Goal: Transaction & Acquisition: Purchase product/service

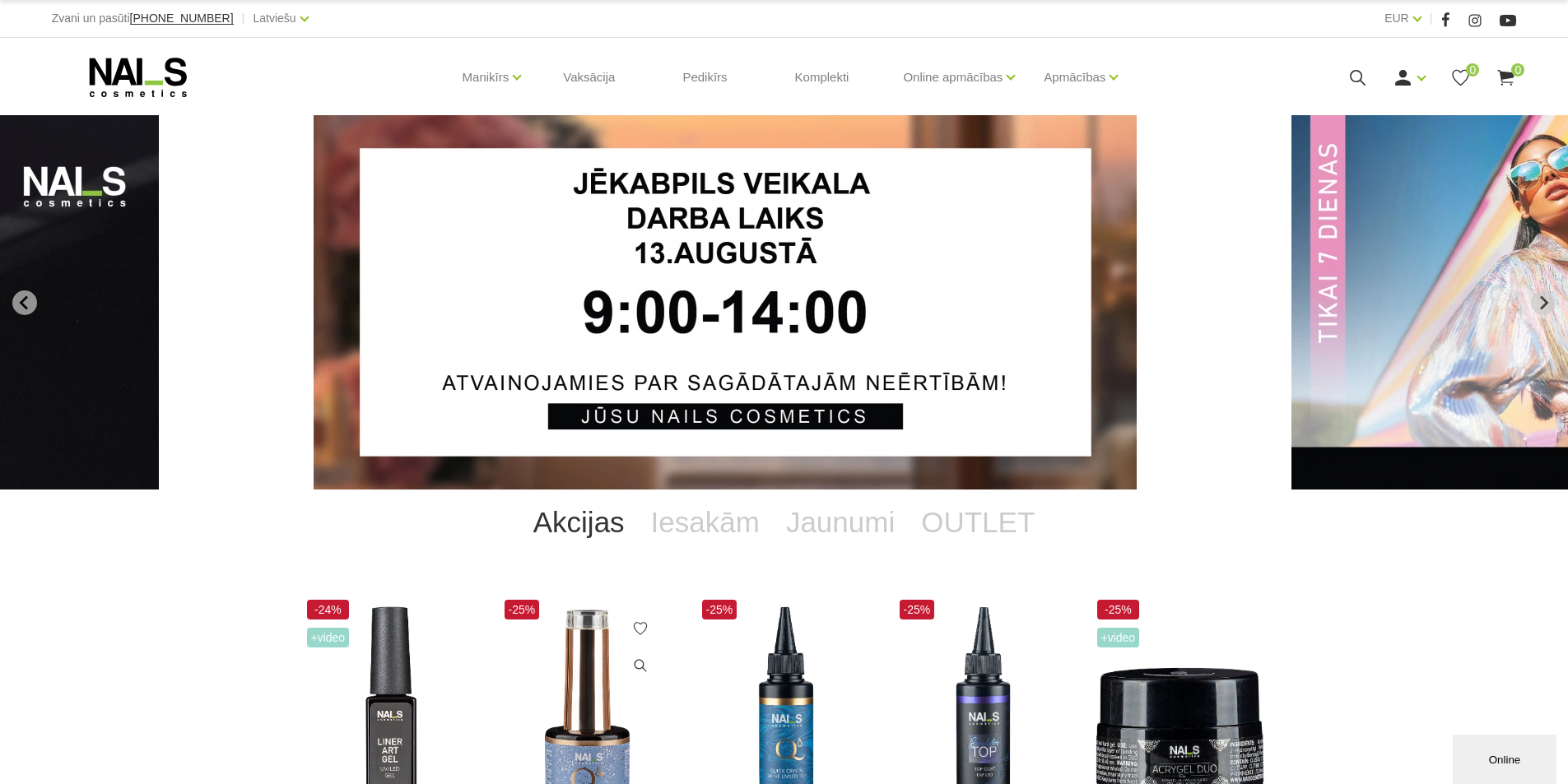
scroll to position [247, 0]
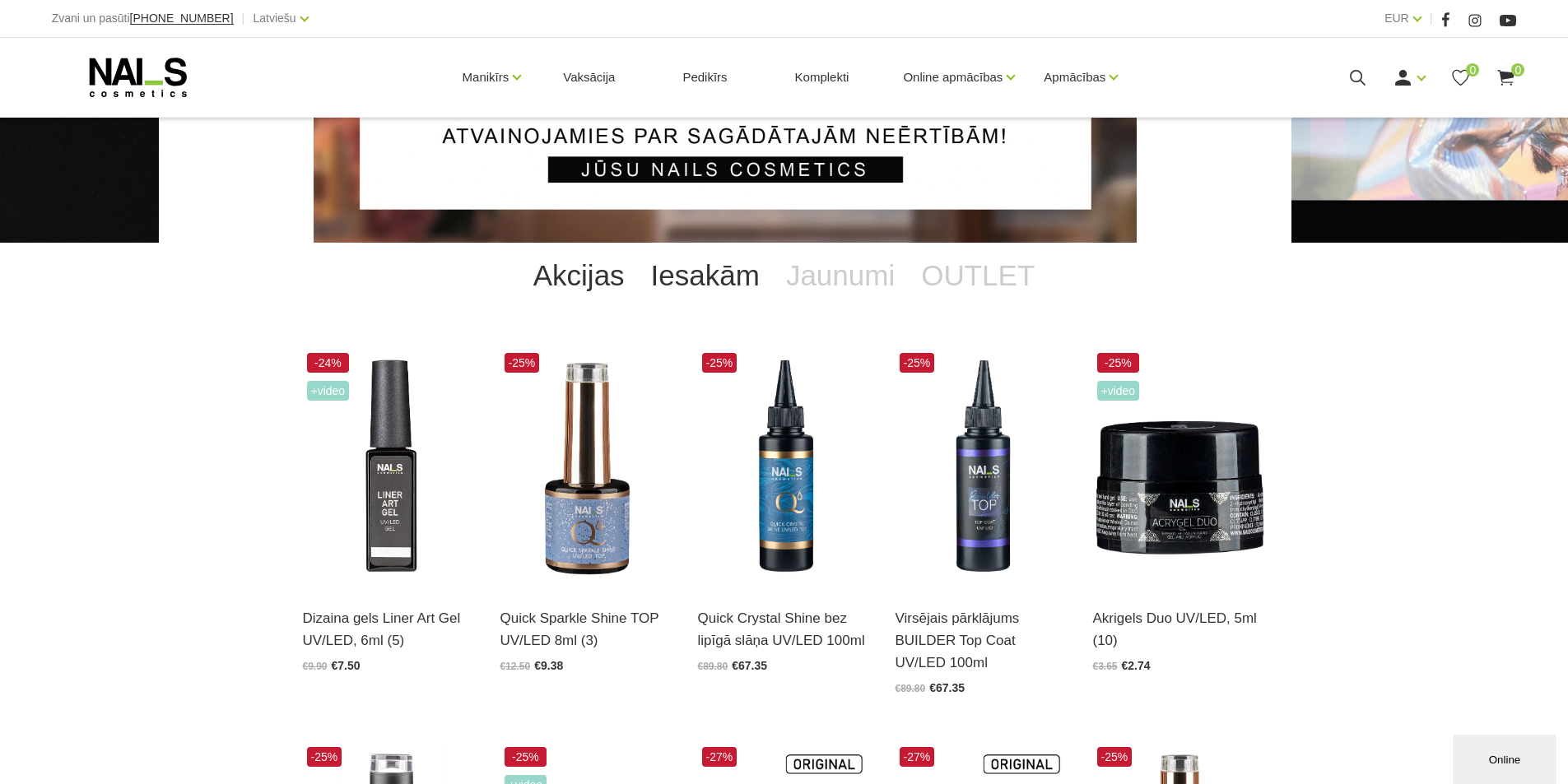
click at [699, 283] on link "Iesakām" at bounding box center [705, 275] width 135 height 66
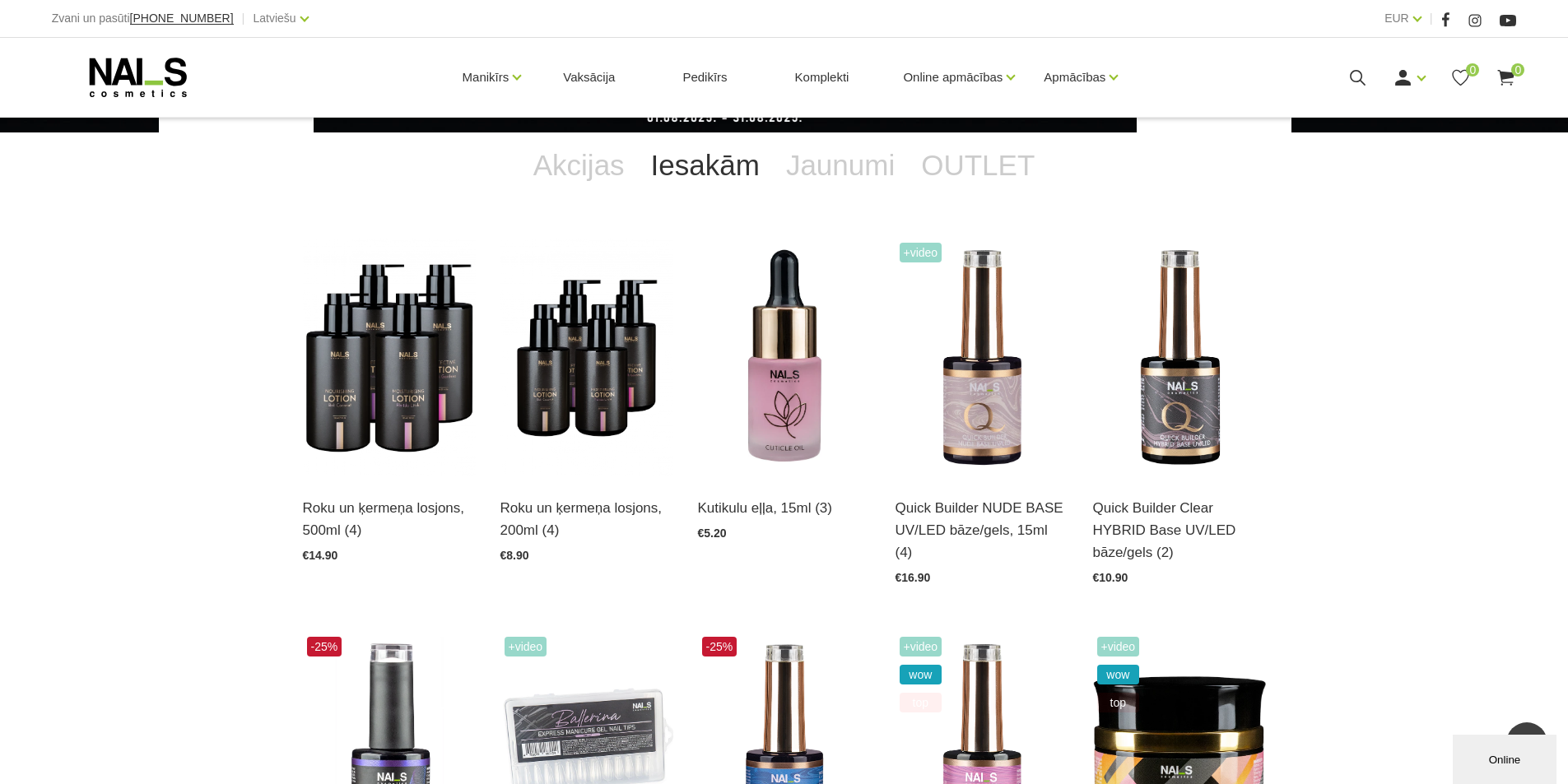
scroll to position [146, 0]
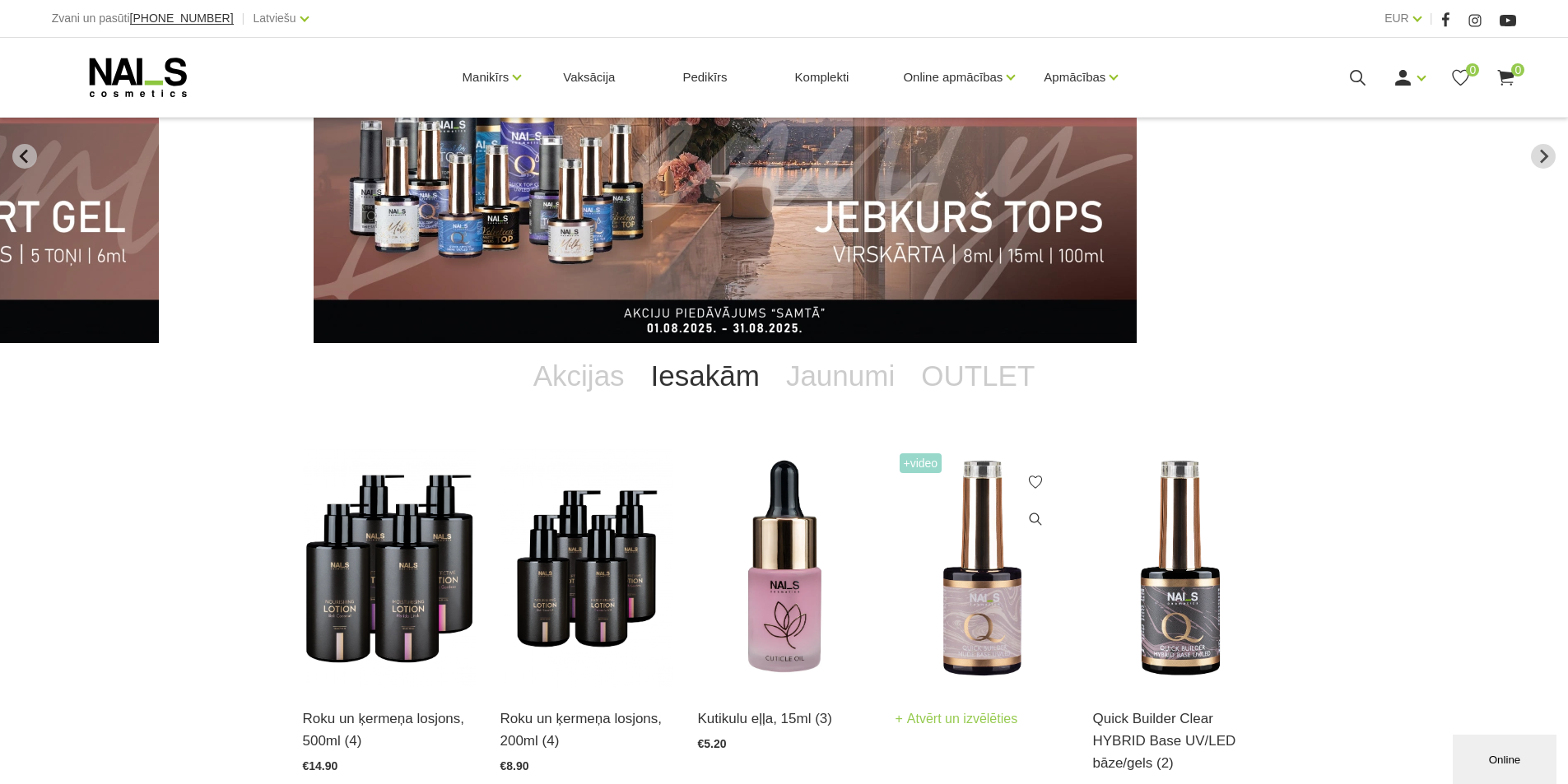
click at [1005, 706] on div "Quick Builder NUDE BASE UV/LED bāze/gels, 15ml (4) Atvērt un izvēlēties €16.90" at bounding box center [981, 741] width 173 height 108
click at [995, 723] on link "Atvērt un izvēlēties" at bounding box center [956, 719] width 123 height 23
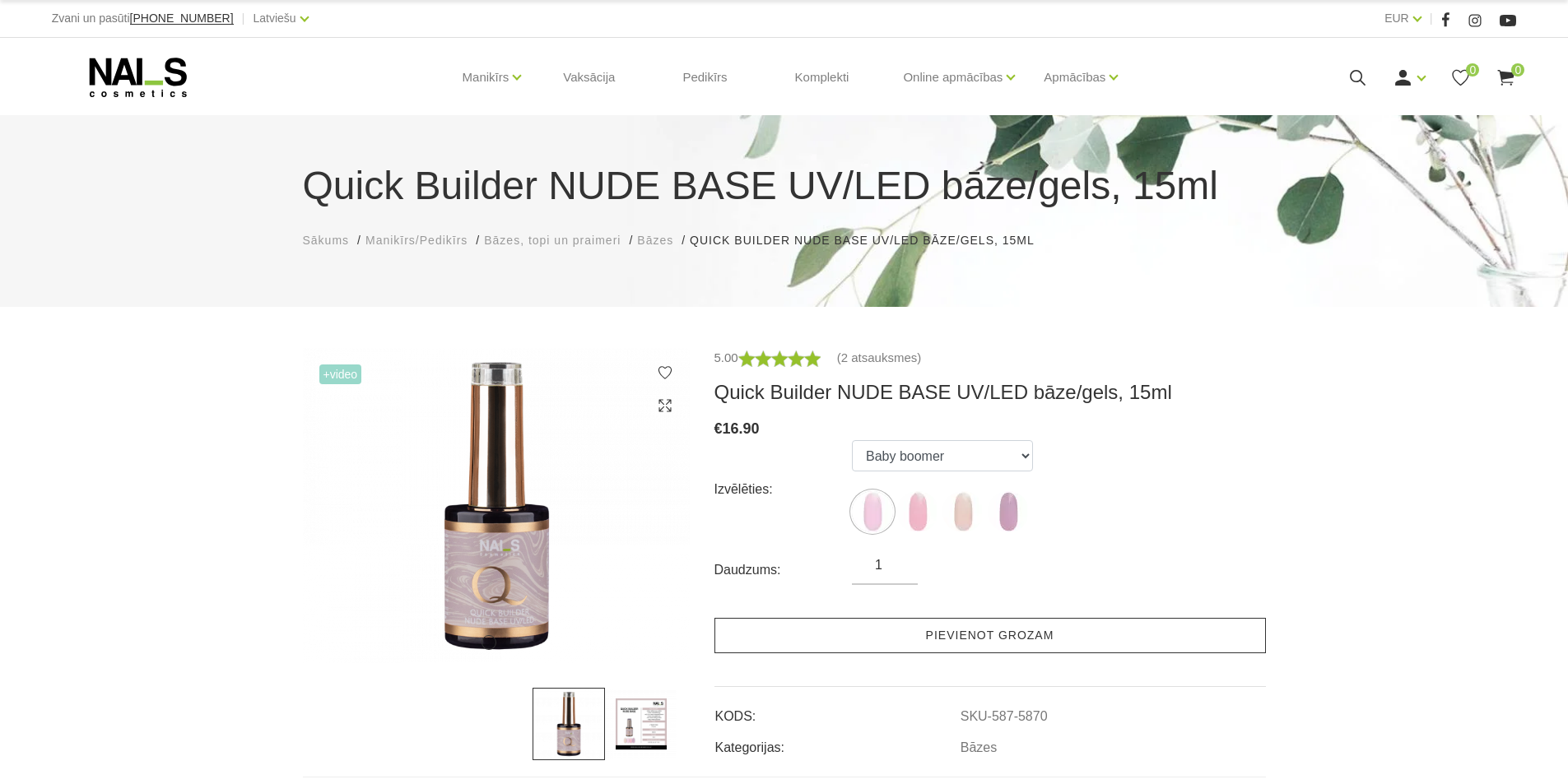
click at [902, 639] on link "Pievienot grozam" at bounding box center [990, 635] width 552 height 36
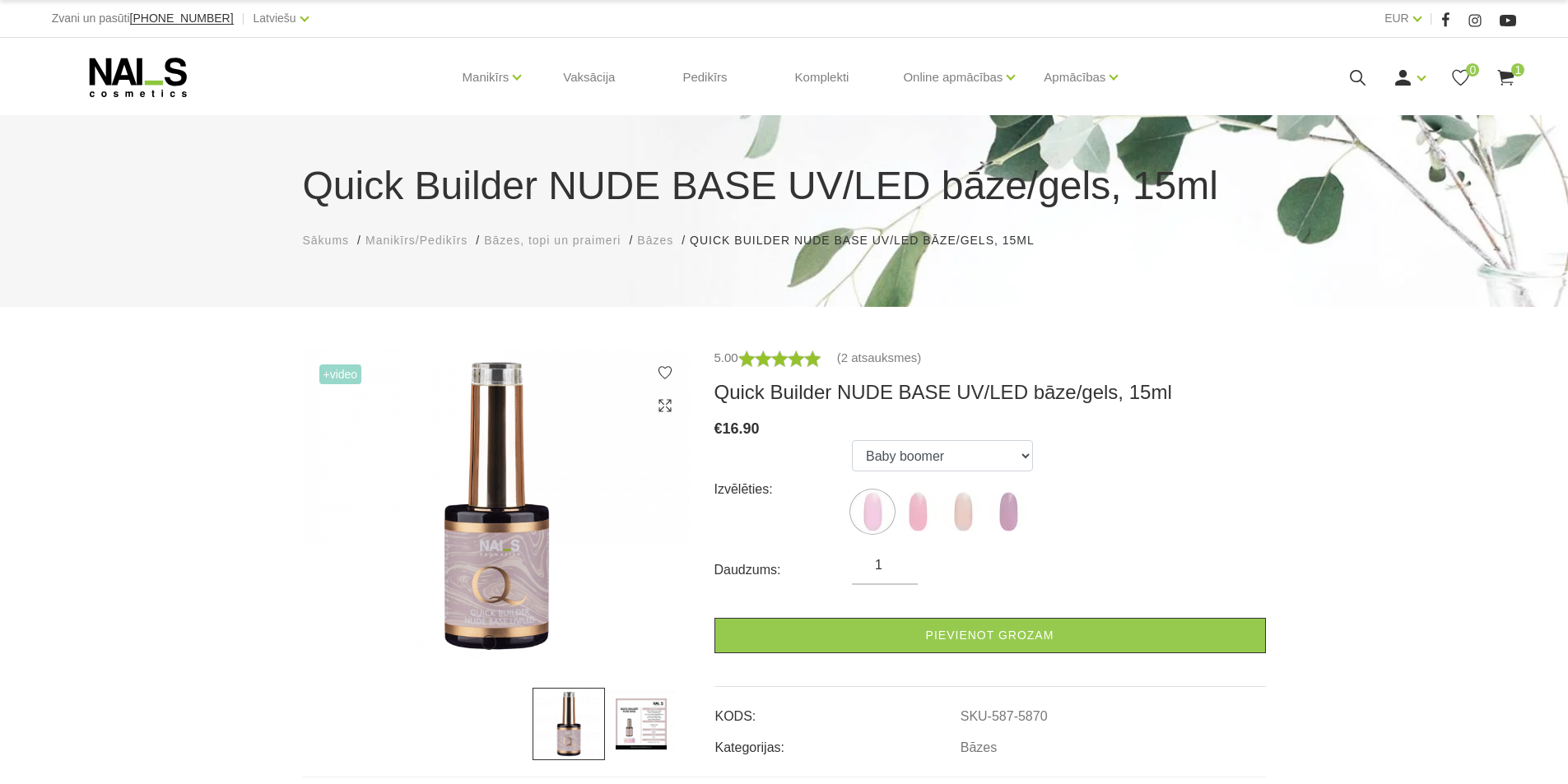
click at [312, 240] on span "Sākums" at bounding box center [326, 240] width 47 height 13
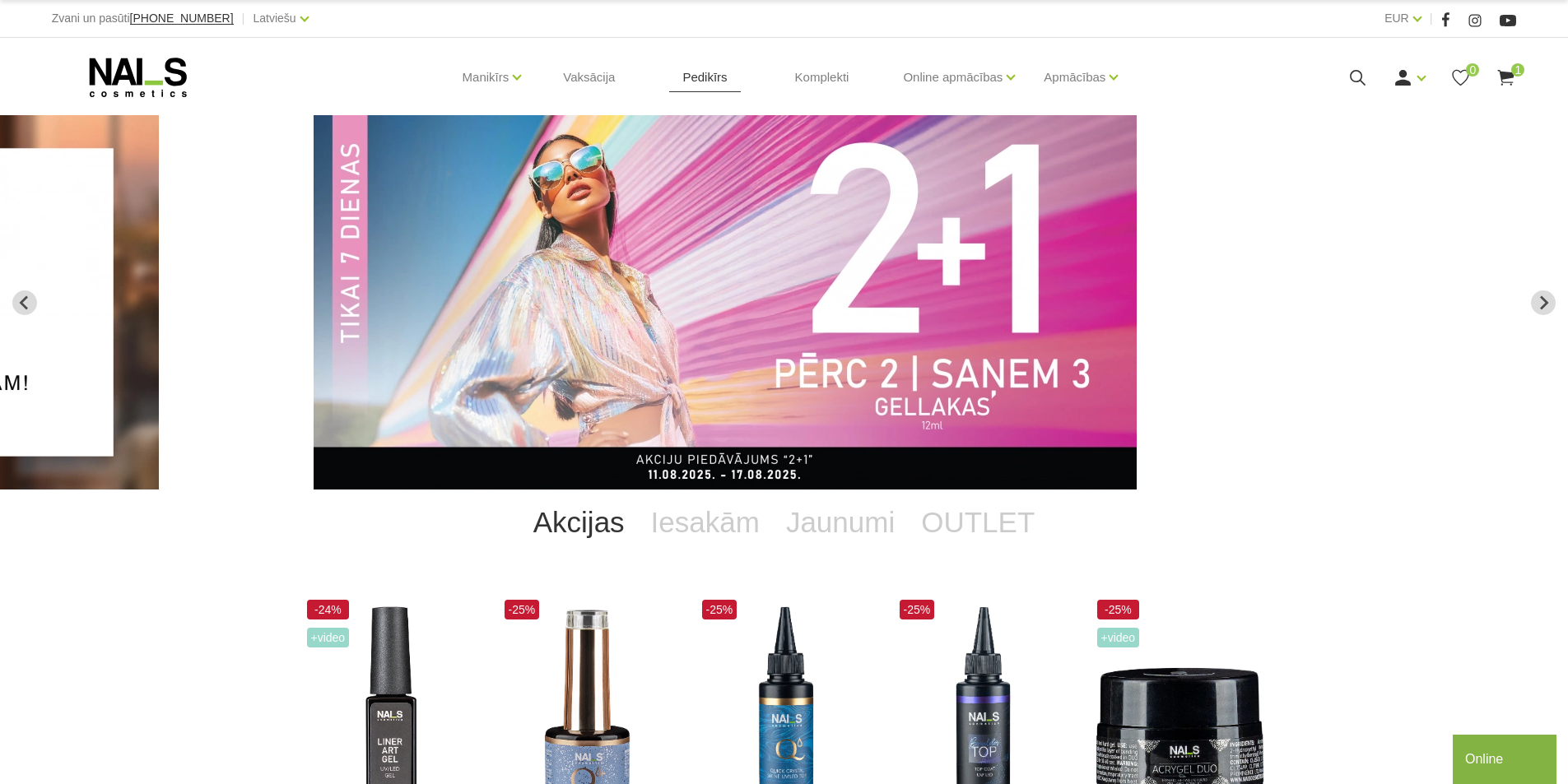
click at [712, 79] on link "Pedikīrs" at bounding box center [704, 77] width 71 height 79
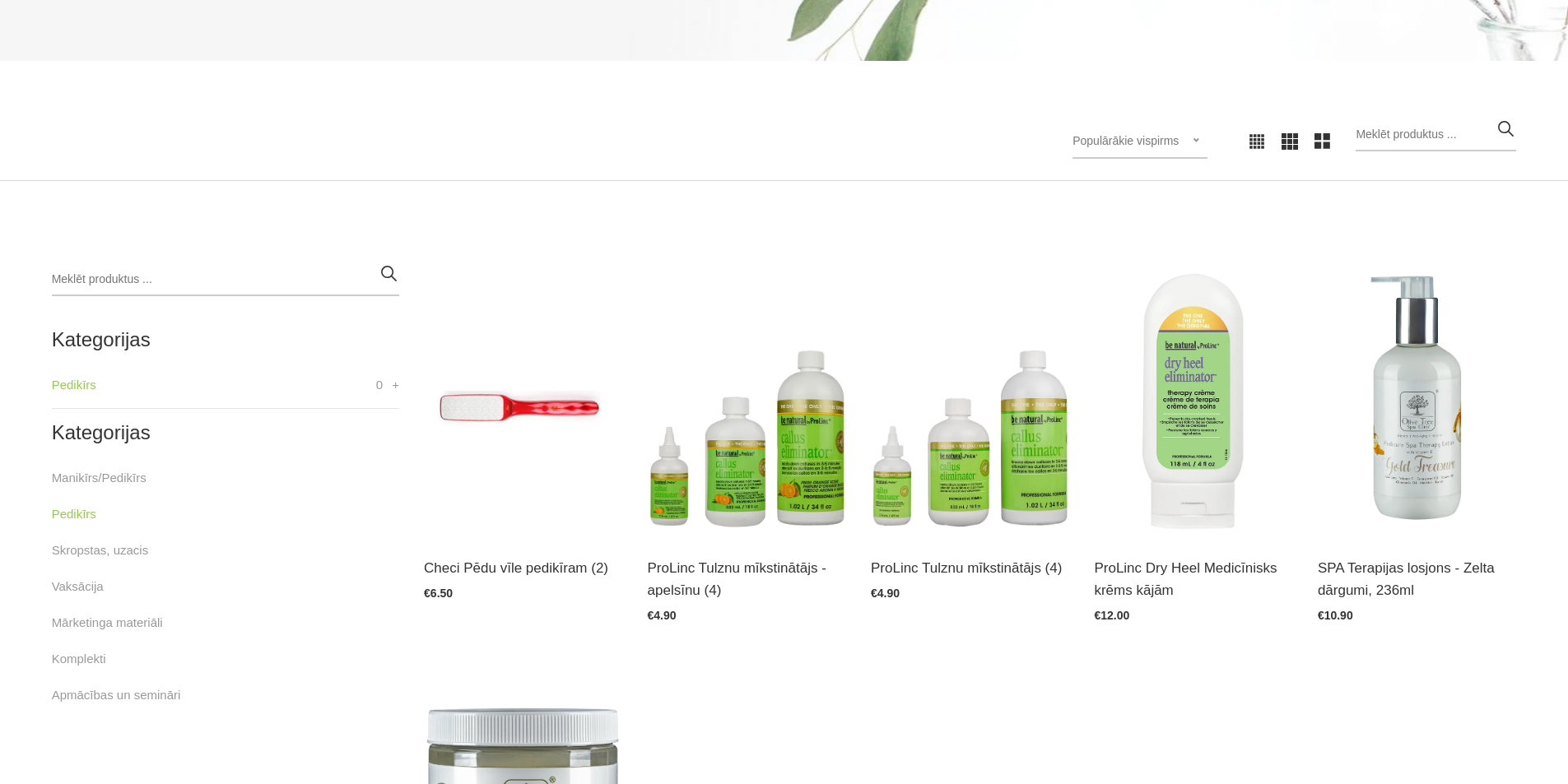
scroll to position [247, 0]
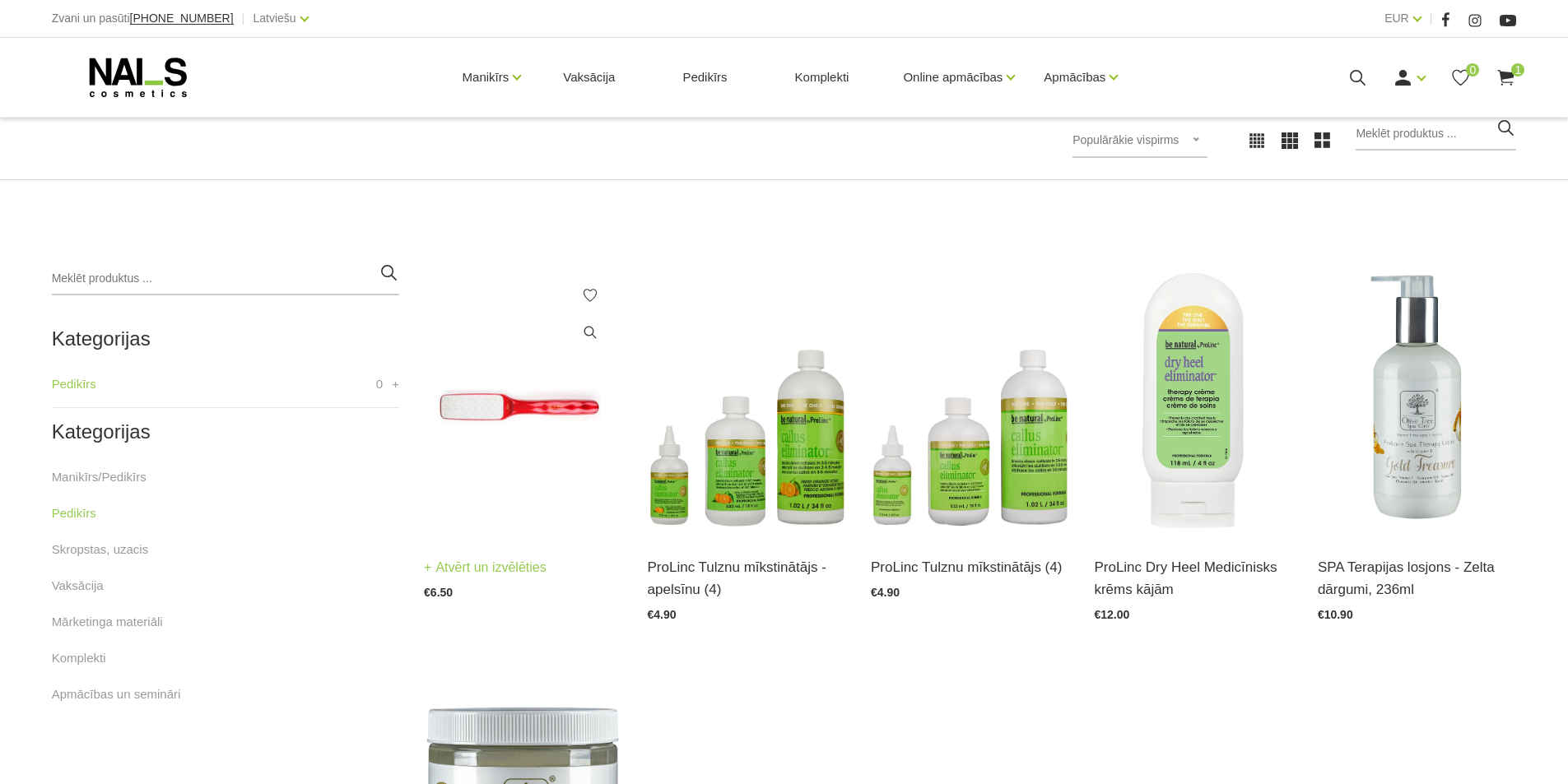
click at [465, 564] on link "Atvērt un izvēlēties" at bounding box center [485, 567] width 123 height 23
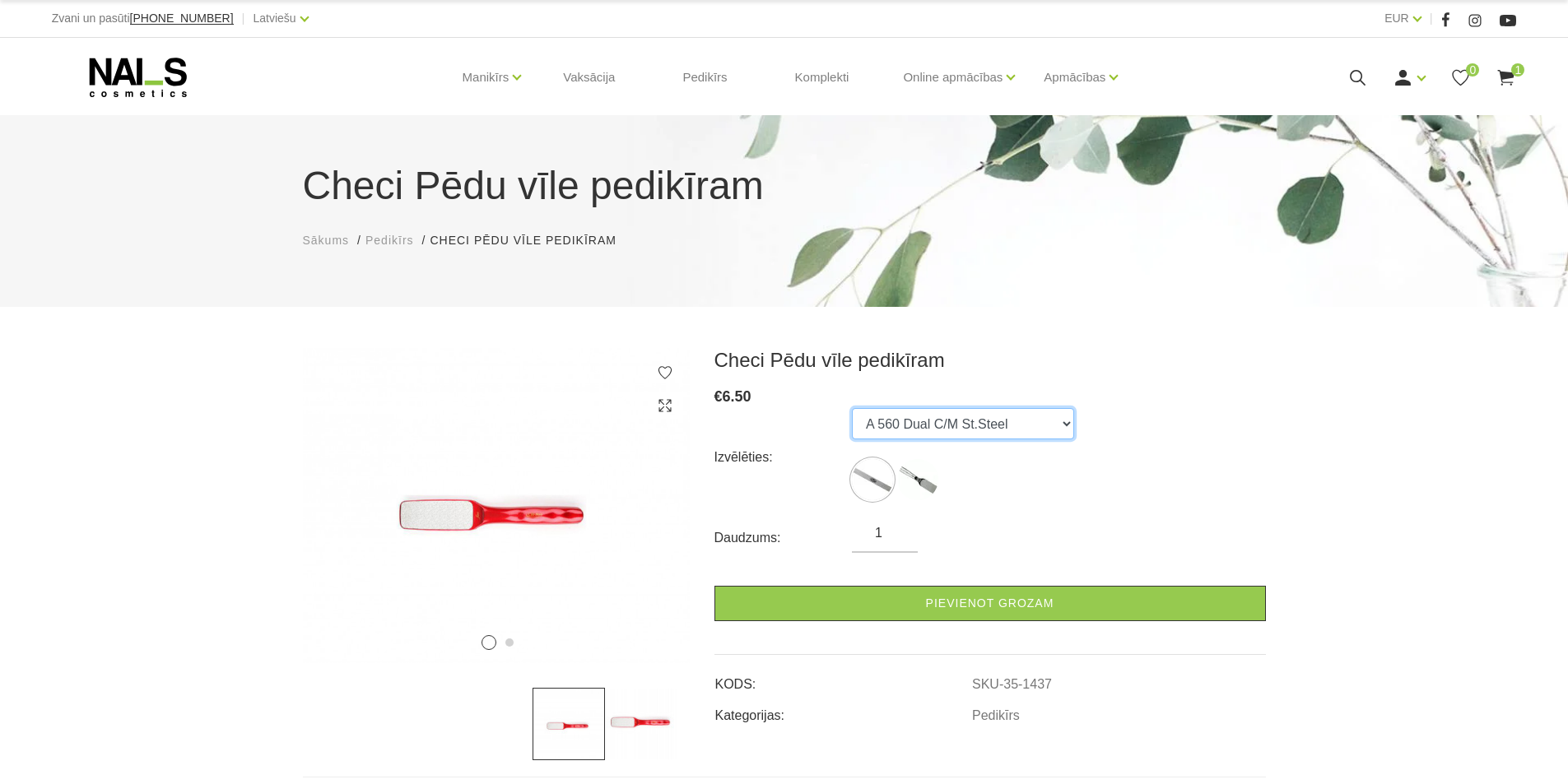
click at [927, 414] on select "A 560 Dual C/M St.Steel A 115 Dual C/M St.Steel - large" at bounding box center [962, 424] width 222 height 32
click at [852, 408] on select "A 560 Dual C/M St.Steel A 115 Dual C/M St.Steel - large" at bounding box center [962, 424] width 222 height 32
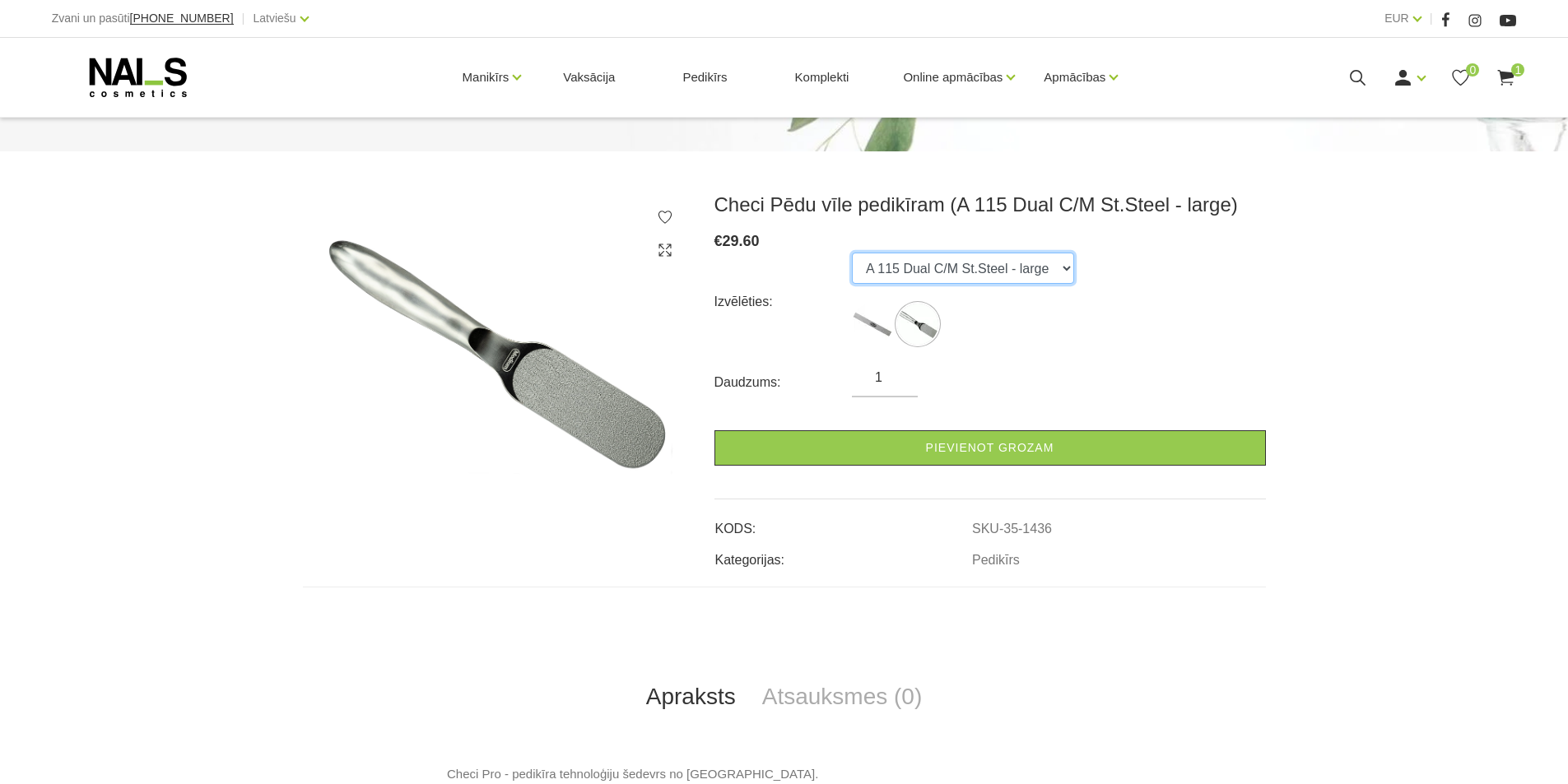
scroll to position [164, 0]
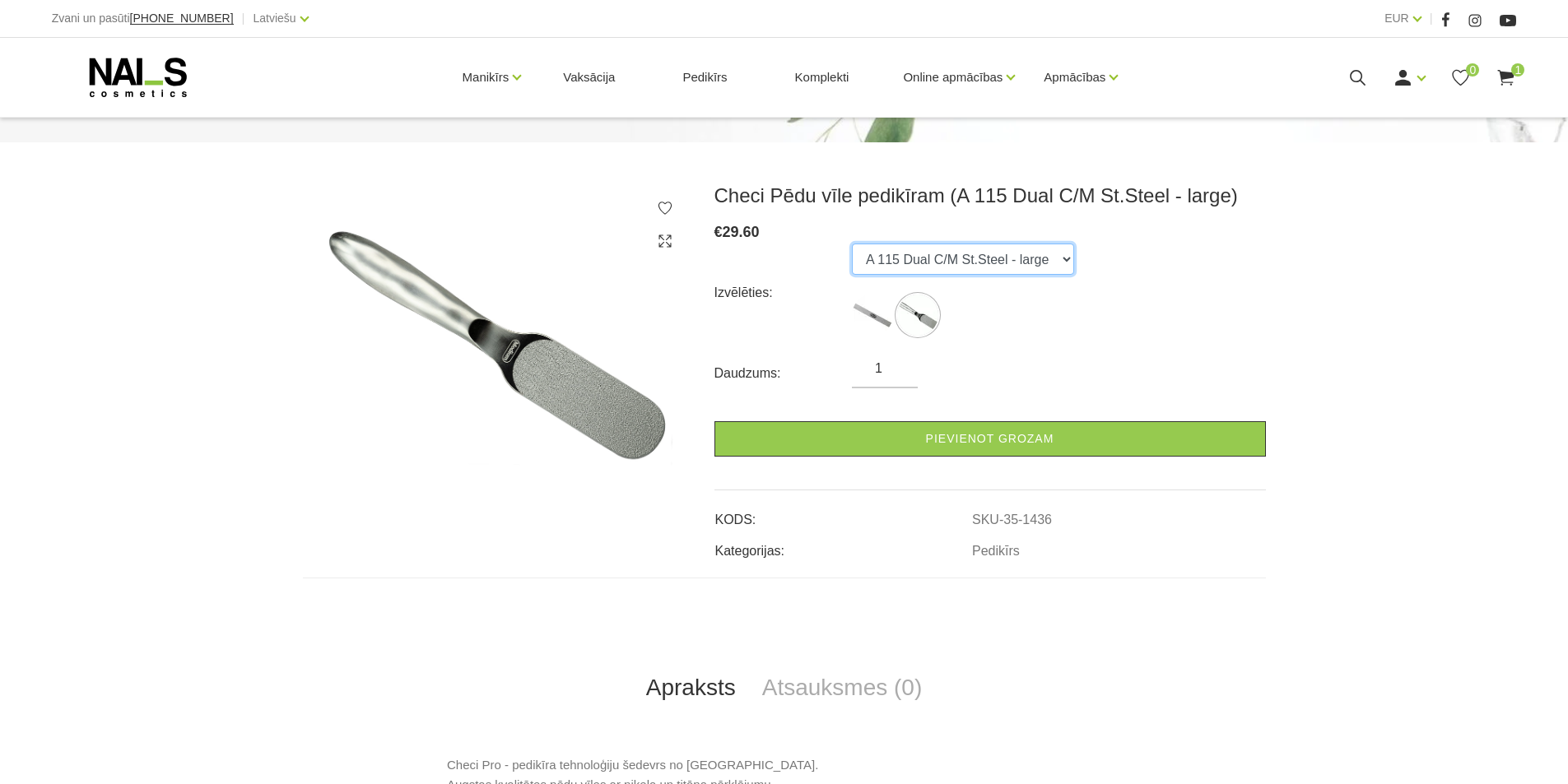
click at [924, 255] on select "A 560 Dual C/M St.Steel A 115 Dual C/M St.Steel - large" at bounding box center [962, 259] width 222 height 32
select select "1437"
click at [852, 243] on select "A 560 Dual C/M St.Steel A 115 Dual C/M St.Steel - large" at bounding box center [962, 259] width 222 height 32
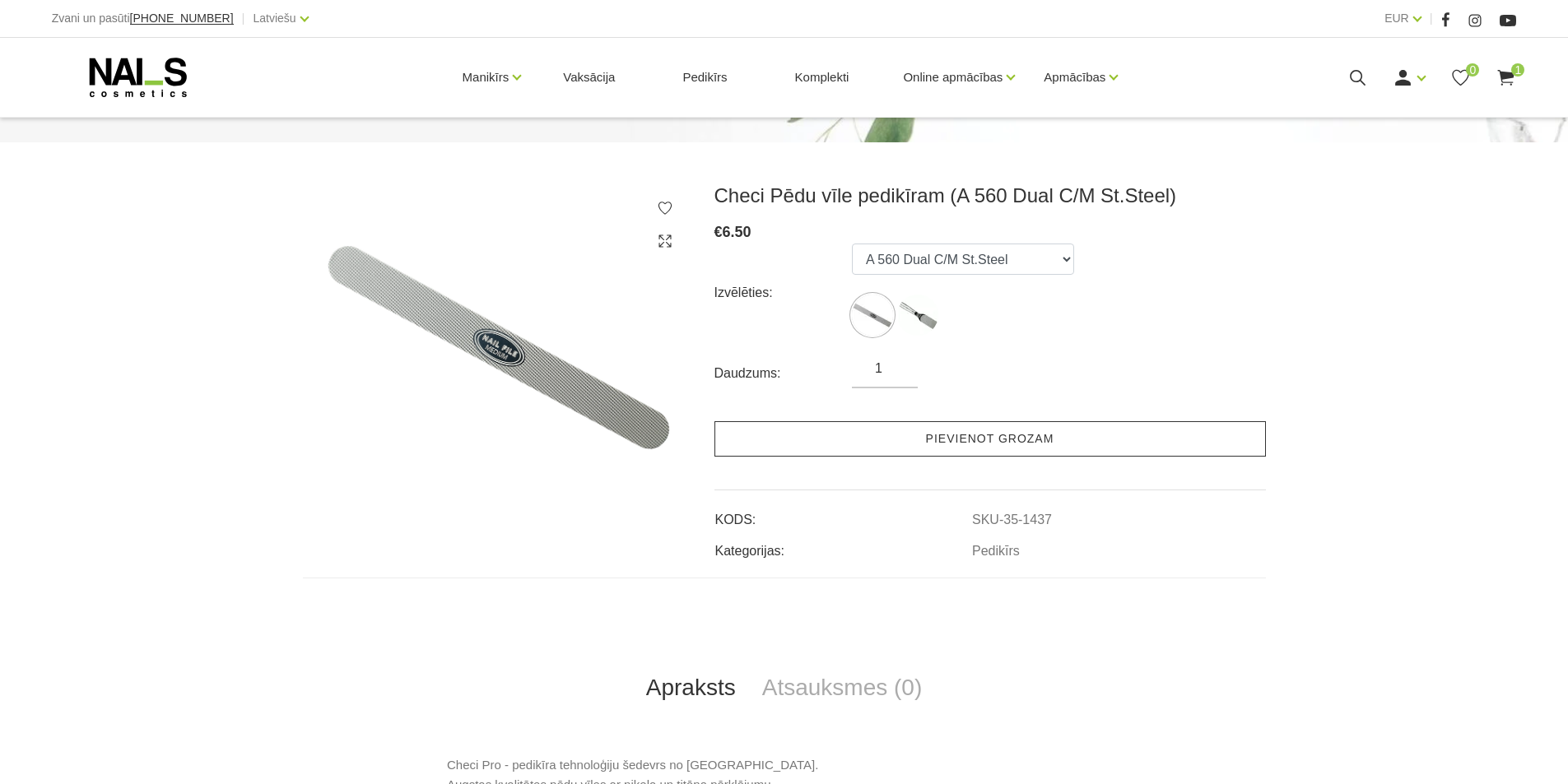
click at [918, 445] on link "Pievienot grozam" at bounding box center [990, 439] width 552 height 36
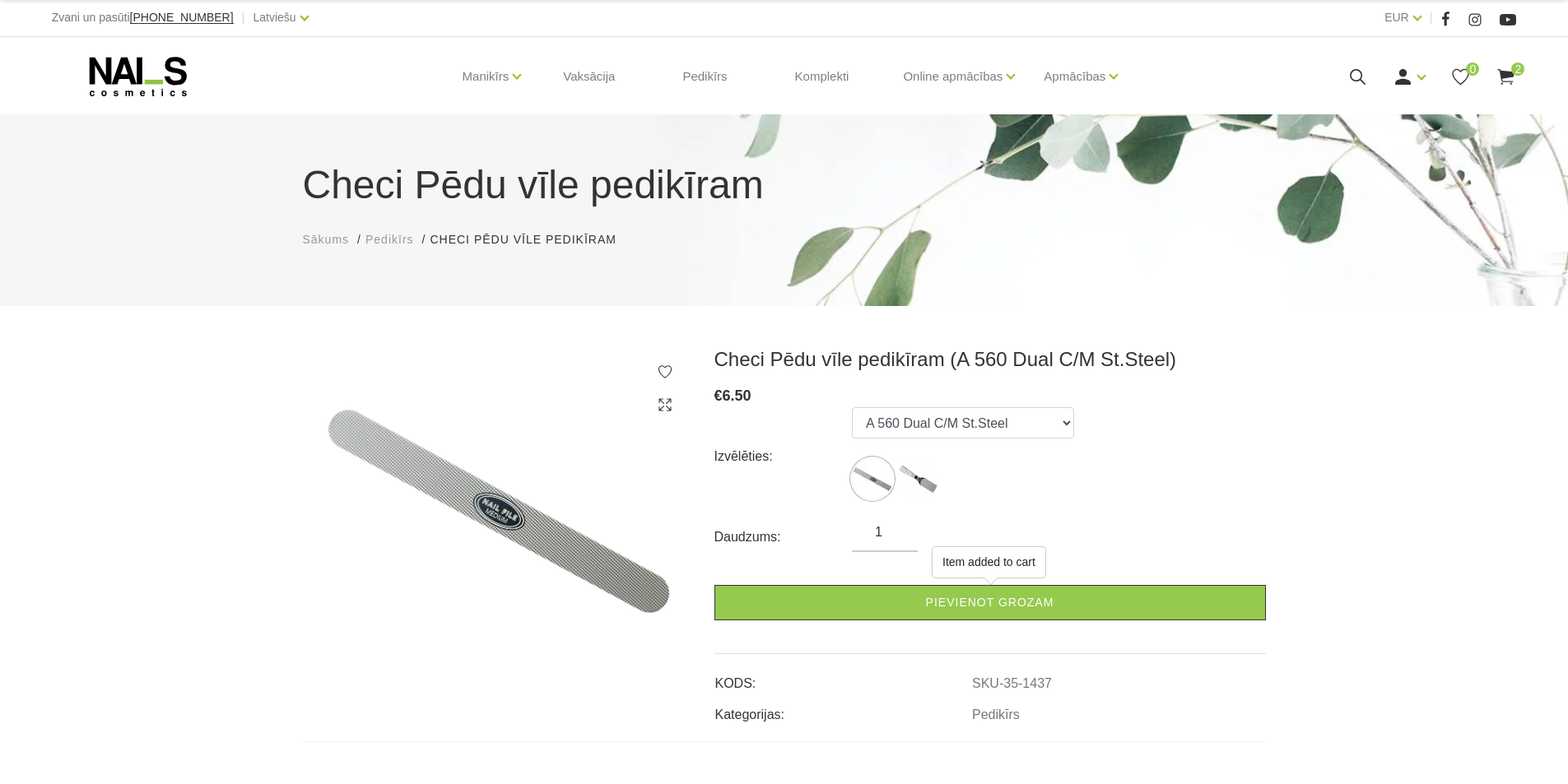
scroll to position [0, 0]
click at [705, 81] on link "Pedikīrs" at bounding box center [704, 77] width 71 height 79
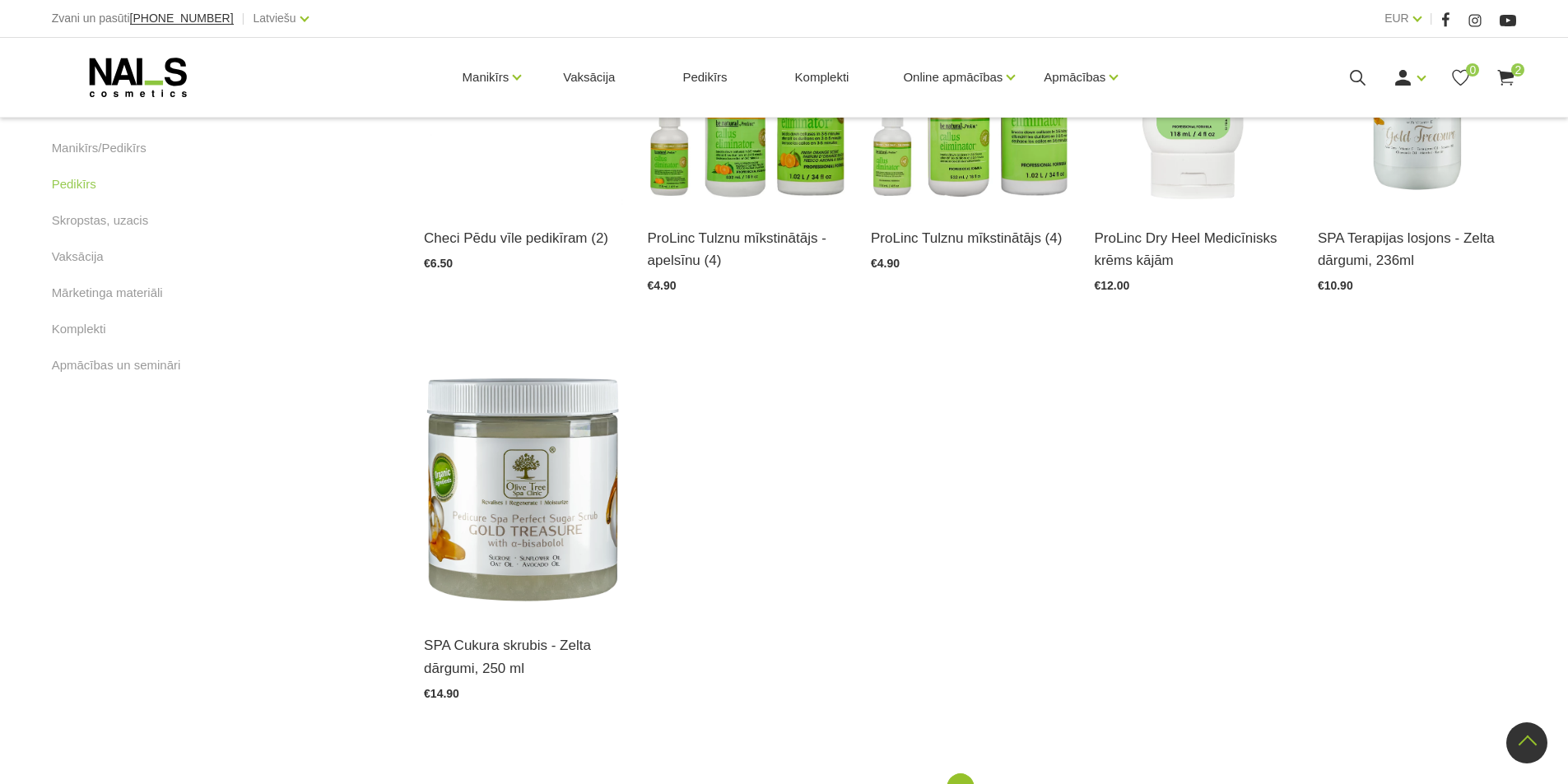
scroll to position [493, 0]
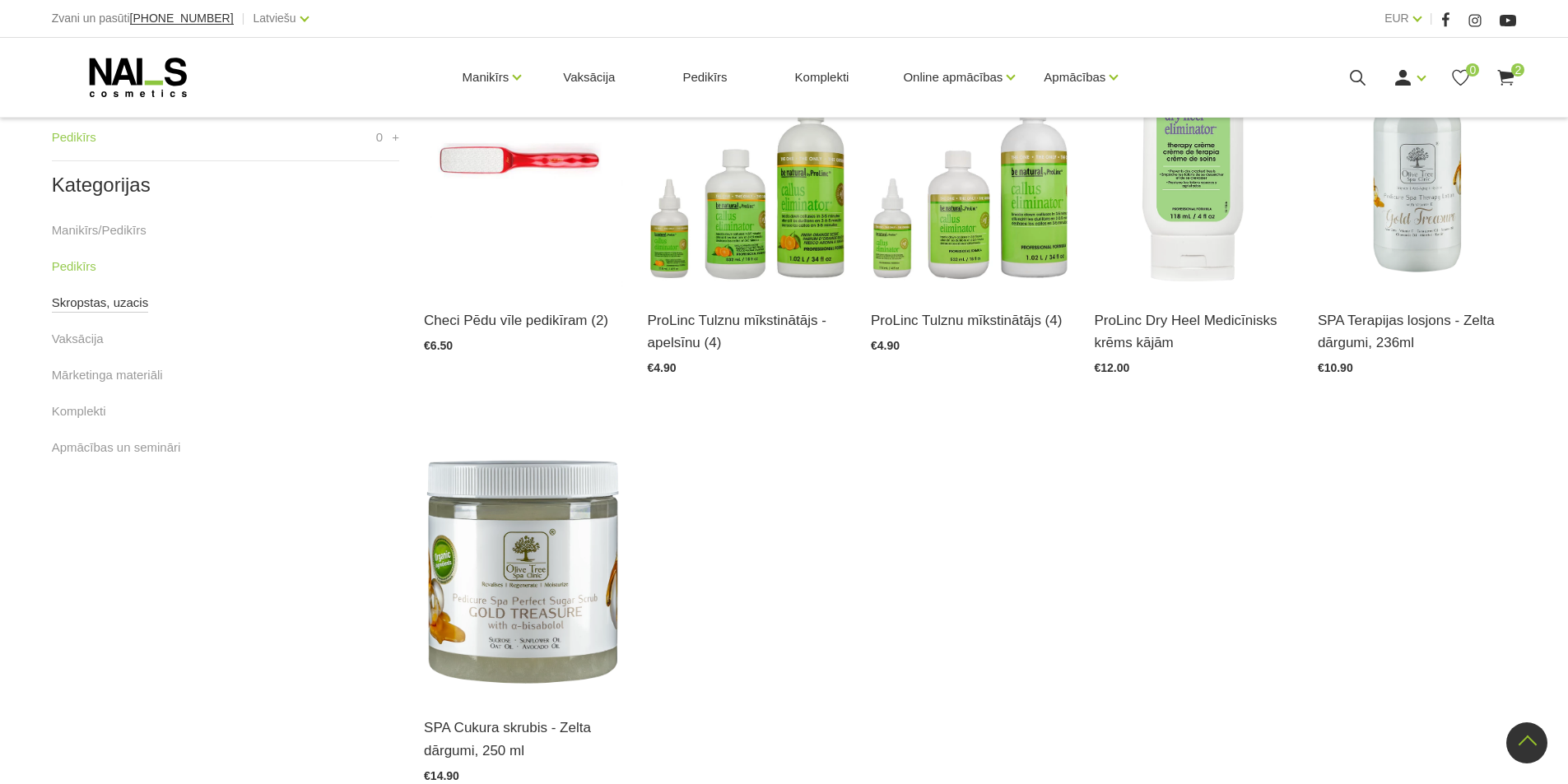
click at [105, 300] on link "Skropstas, uzacis" at bounding box center [100, 303] width 97 height 20
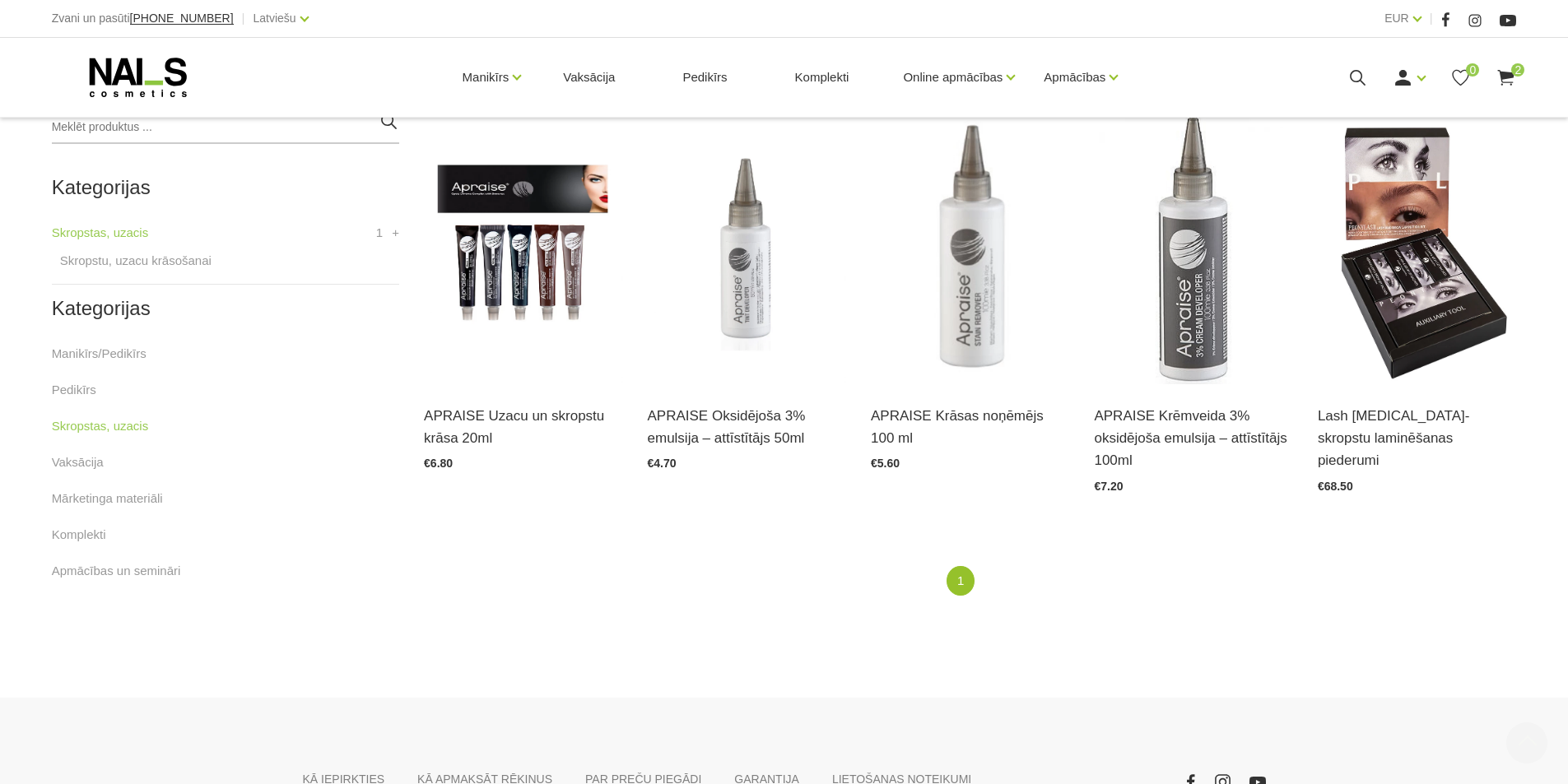
scroll to position [411, 0]
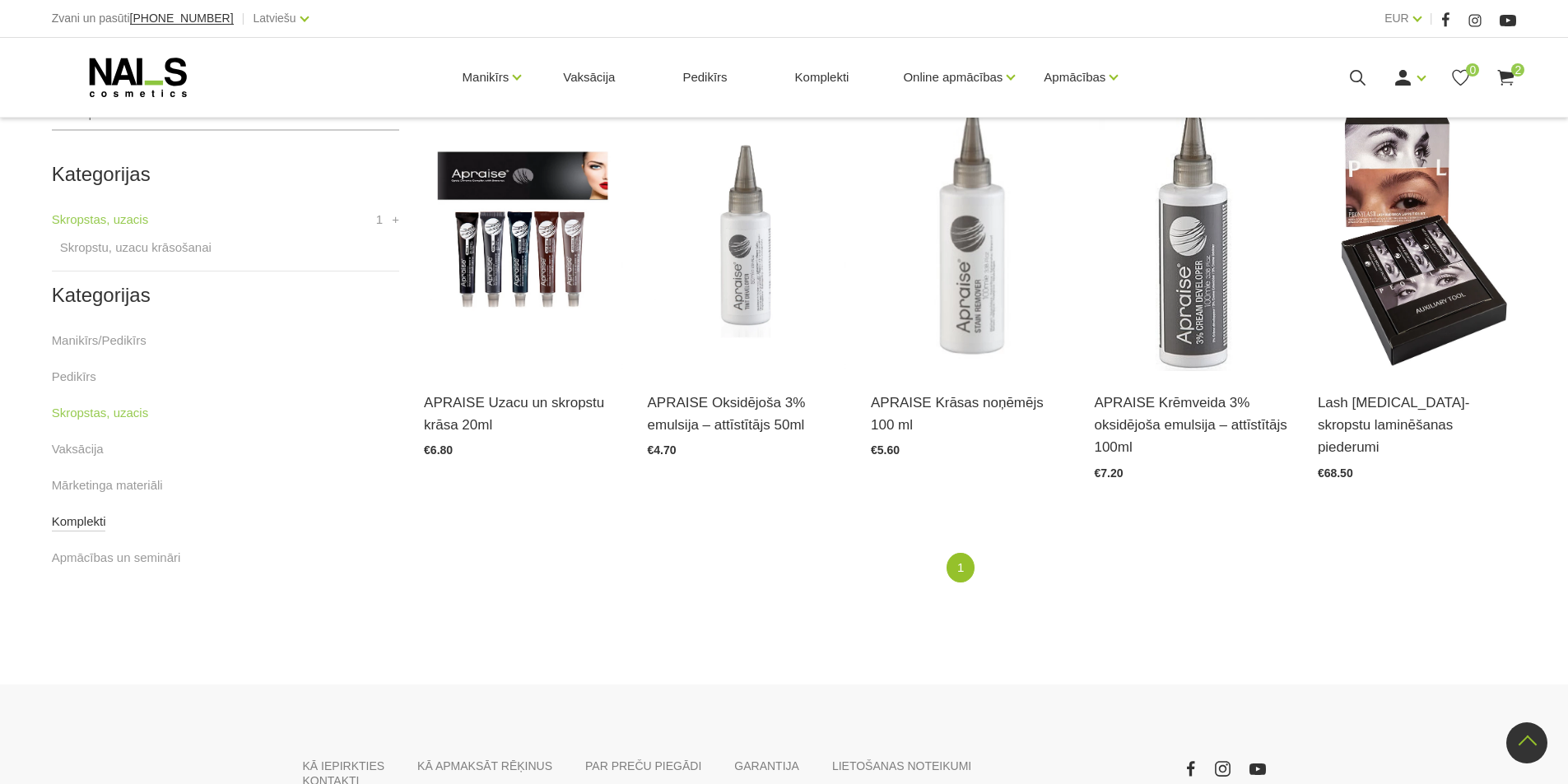
click at [76, 524] on link "Komplekti" at bounding box center [78, 522] width 54 height 20
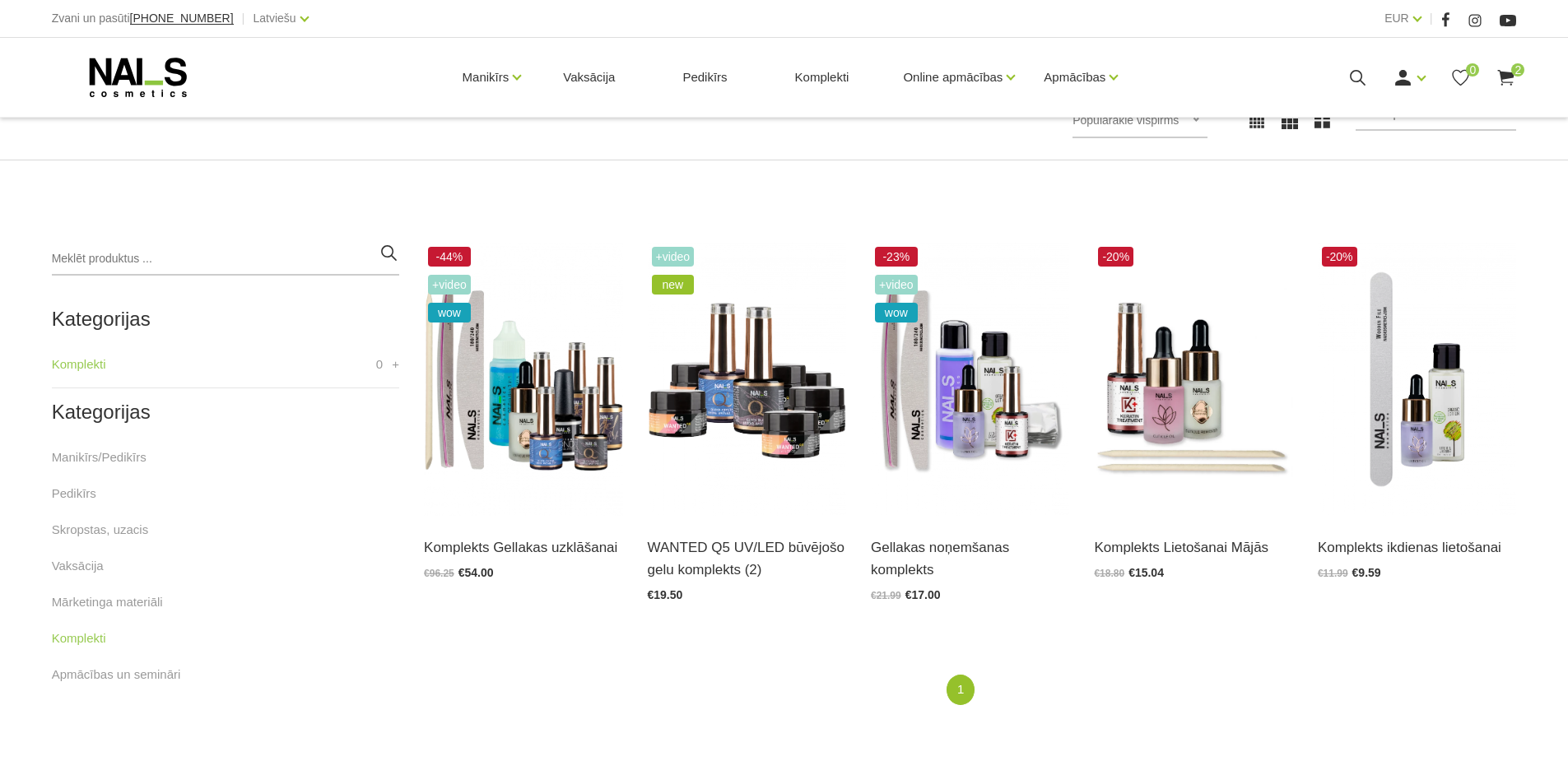
scroll to position [329, 0]
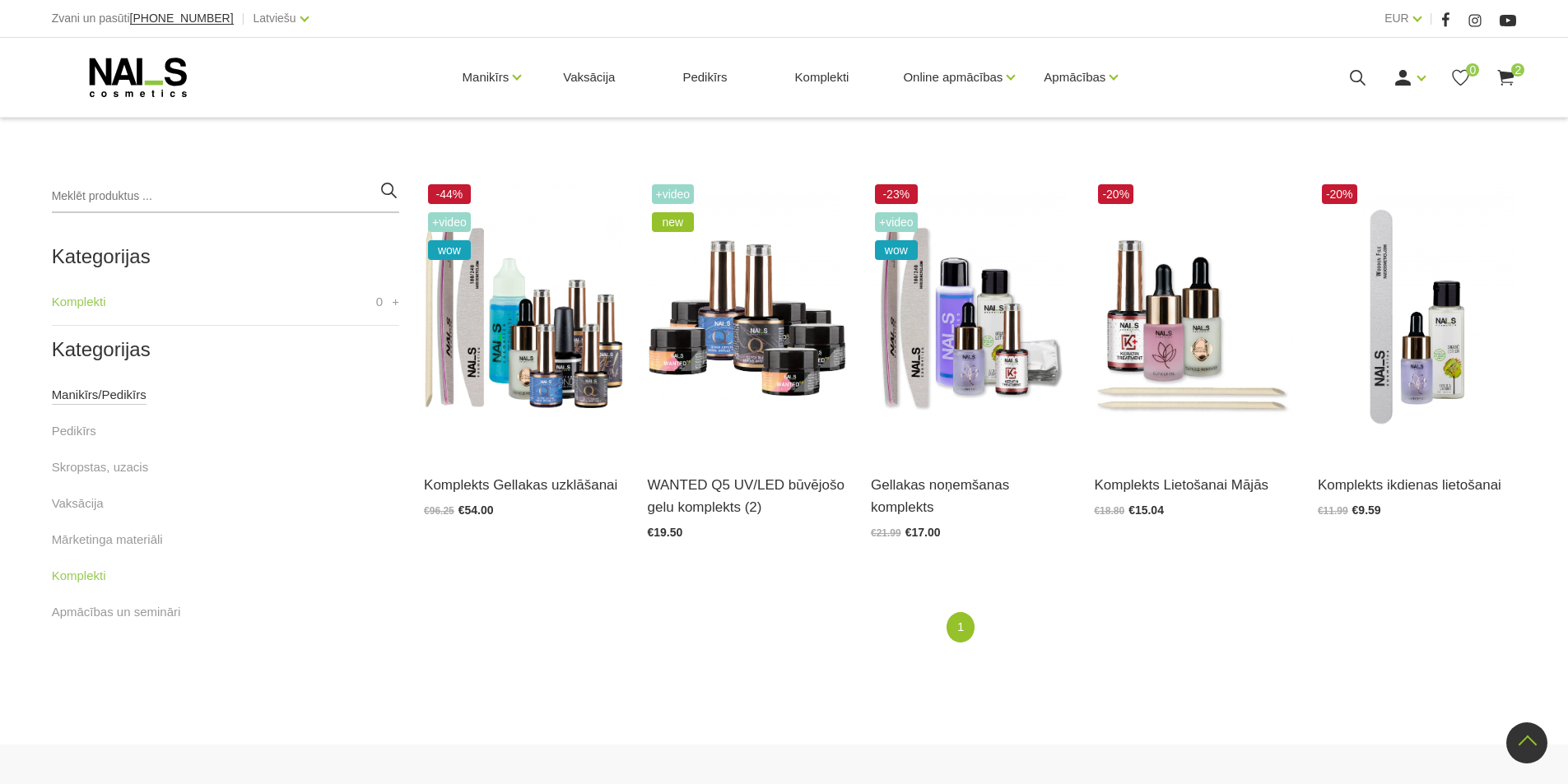
click at [67, 388] on link "Manikīrs/Pedikīrs" at bounding box center [99, 394] width 95 height 20
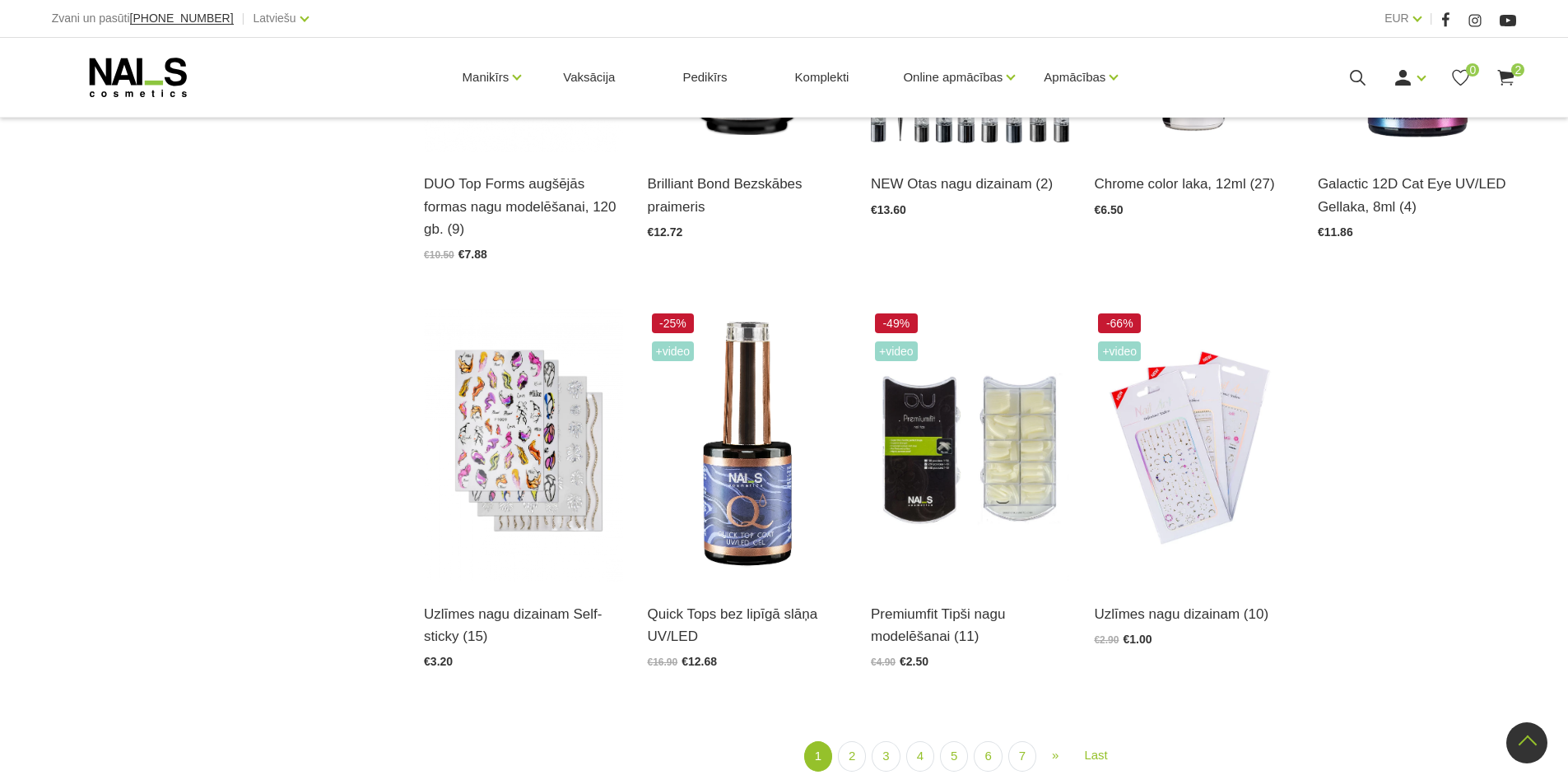
scroll to position [1974, 0]
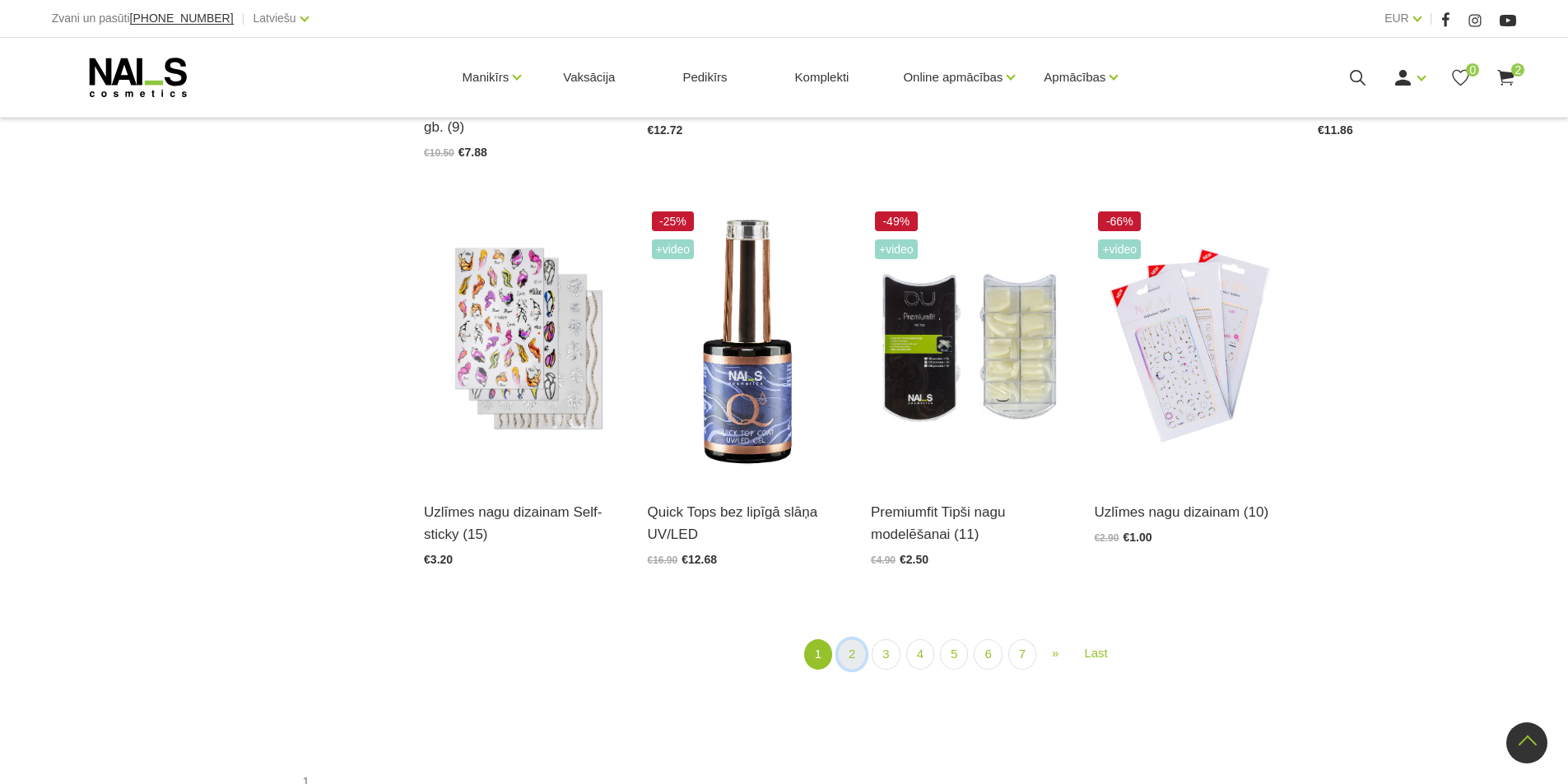
click at [850, 655] on link "2" at bounding box center [852, 654] width 28 height 31
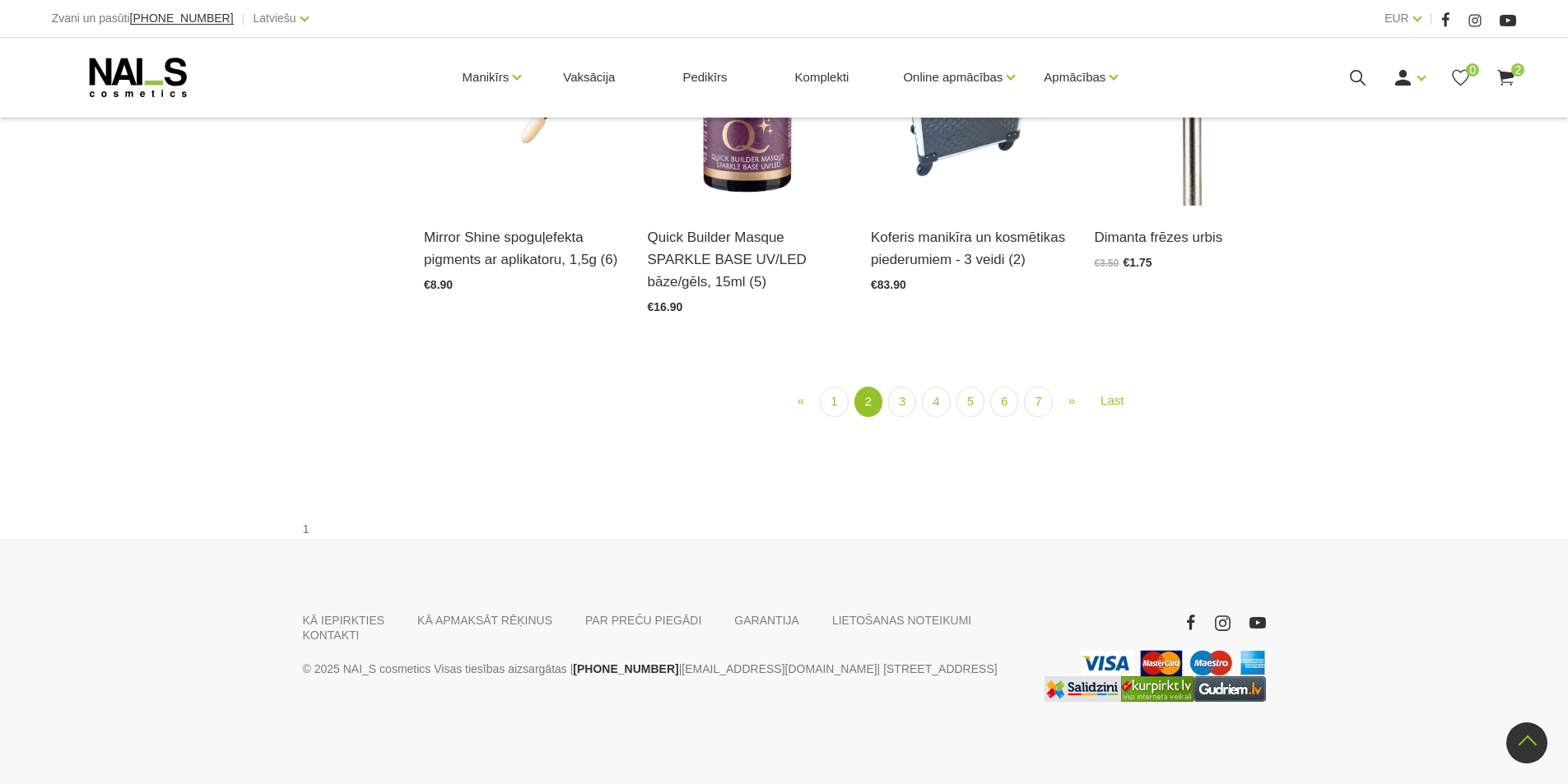
scroll to position [2084, 0]
click at [907, 417] on link "3" at bounding box center [902, 401] width 28 height 31
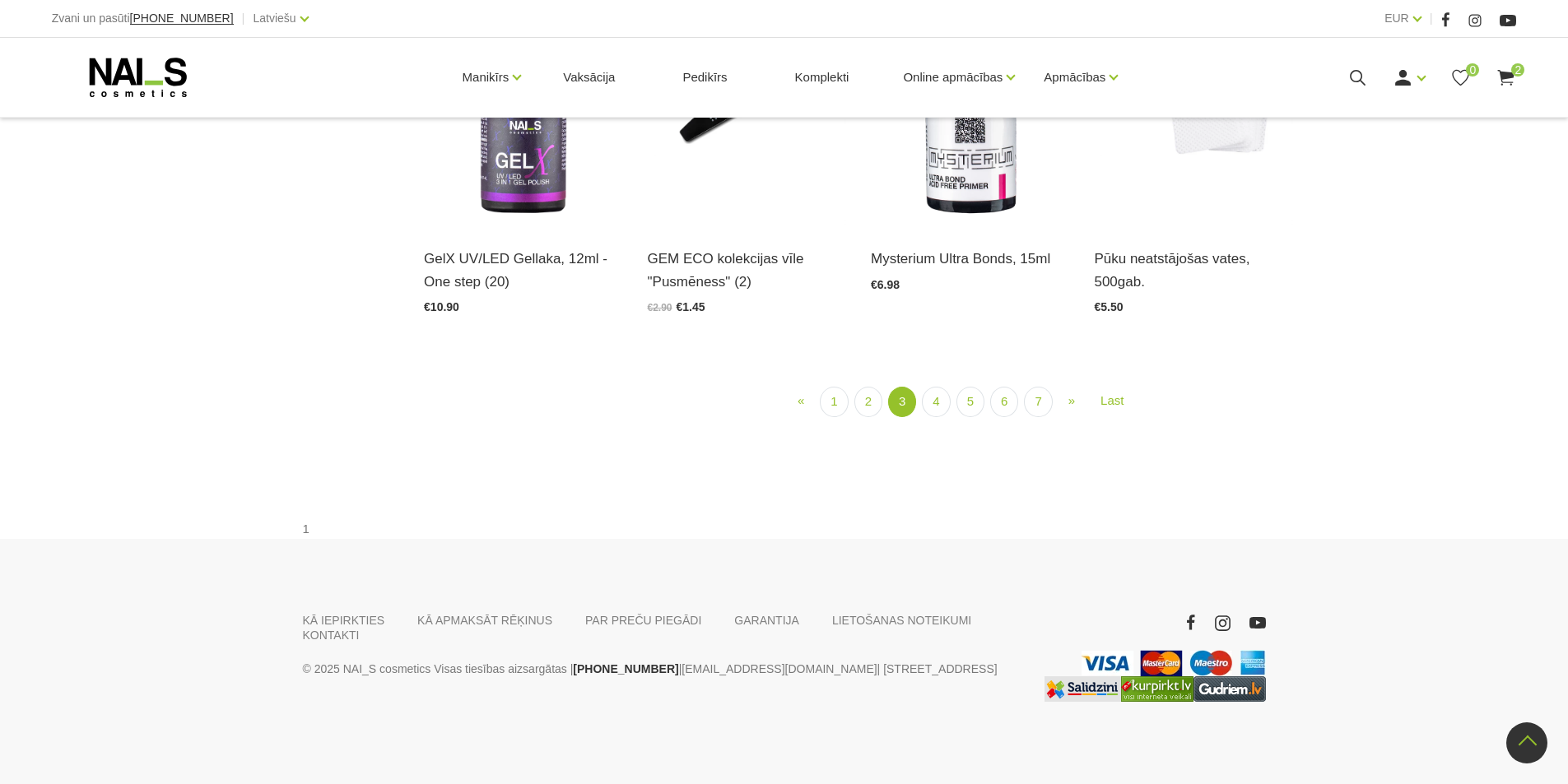
scroll to position [2001, 0]
click at [938, 417] on link "4" at bounding box center [936, 401] width 28 height 31
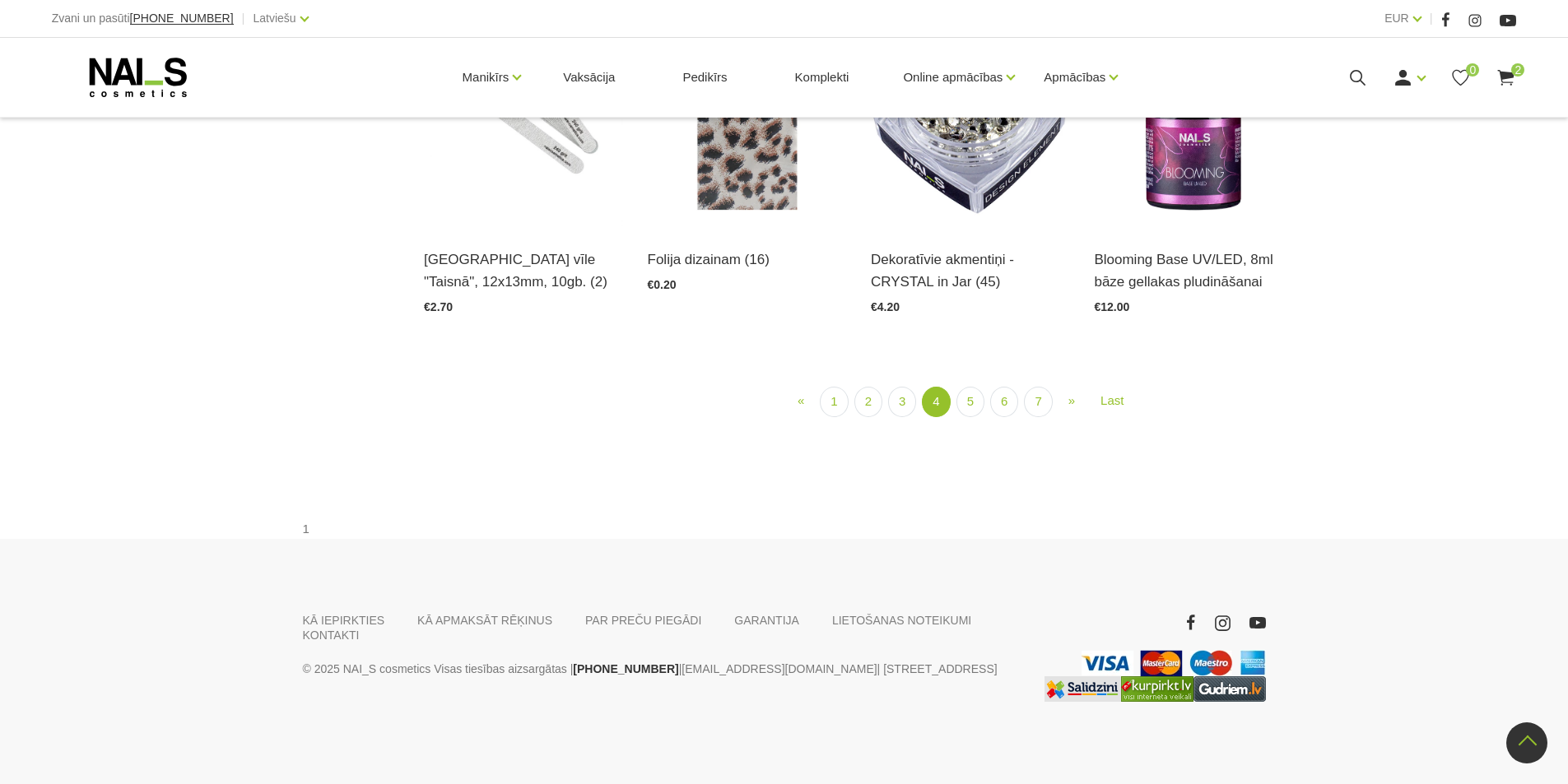
scroll to position [2084, 0]
click at [977, 417] on link "5" at bounding box center [971, 401] width 28 height 31
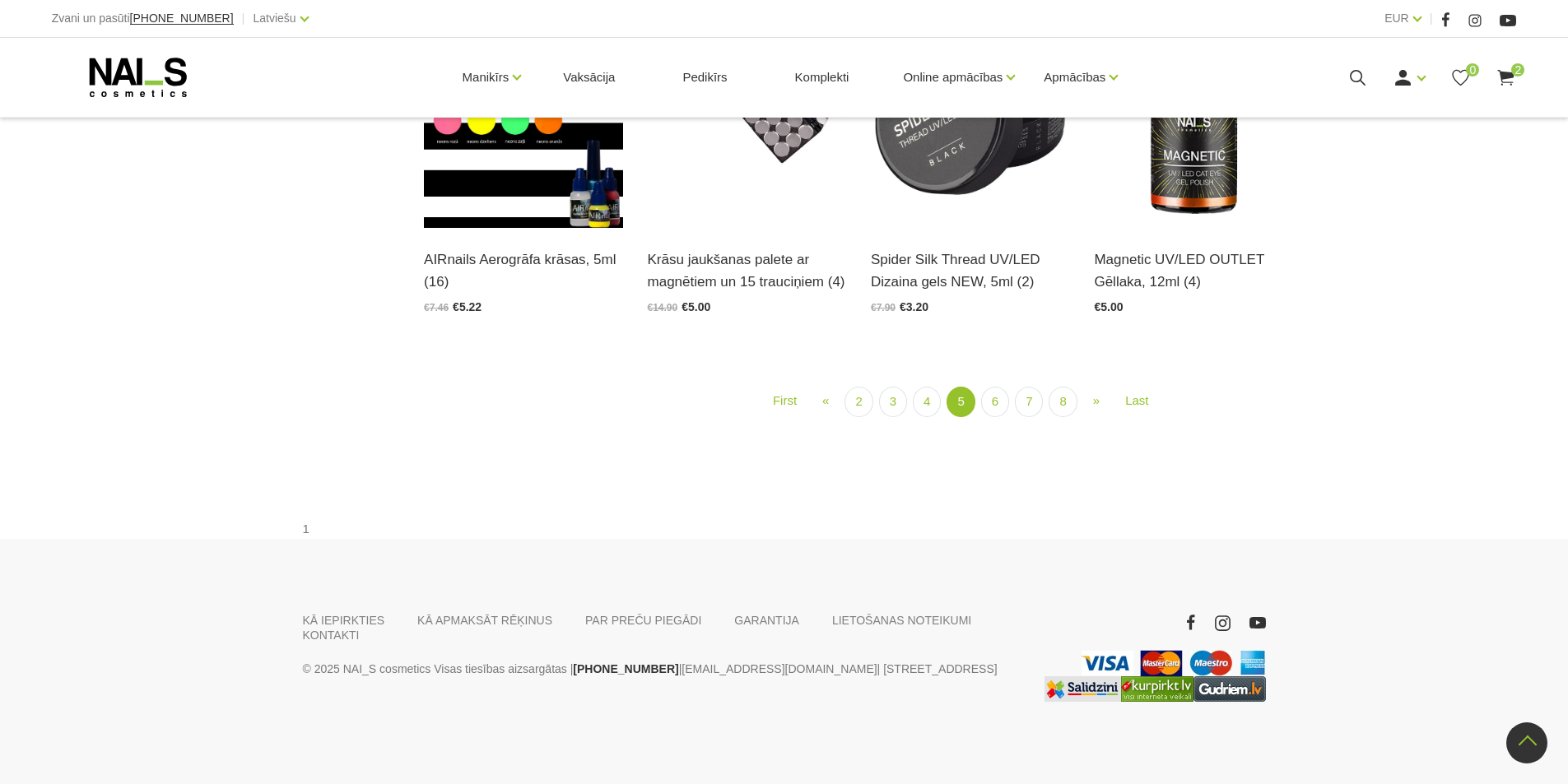
scroll to position [2001, 0]
click at [930, 417] on link "4" at bounding box center [927, 401] width 28 height 31
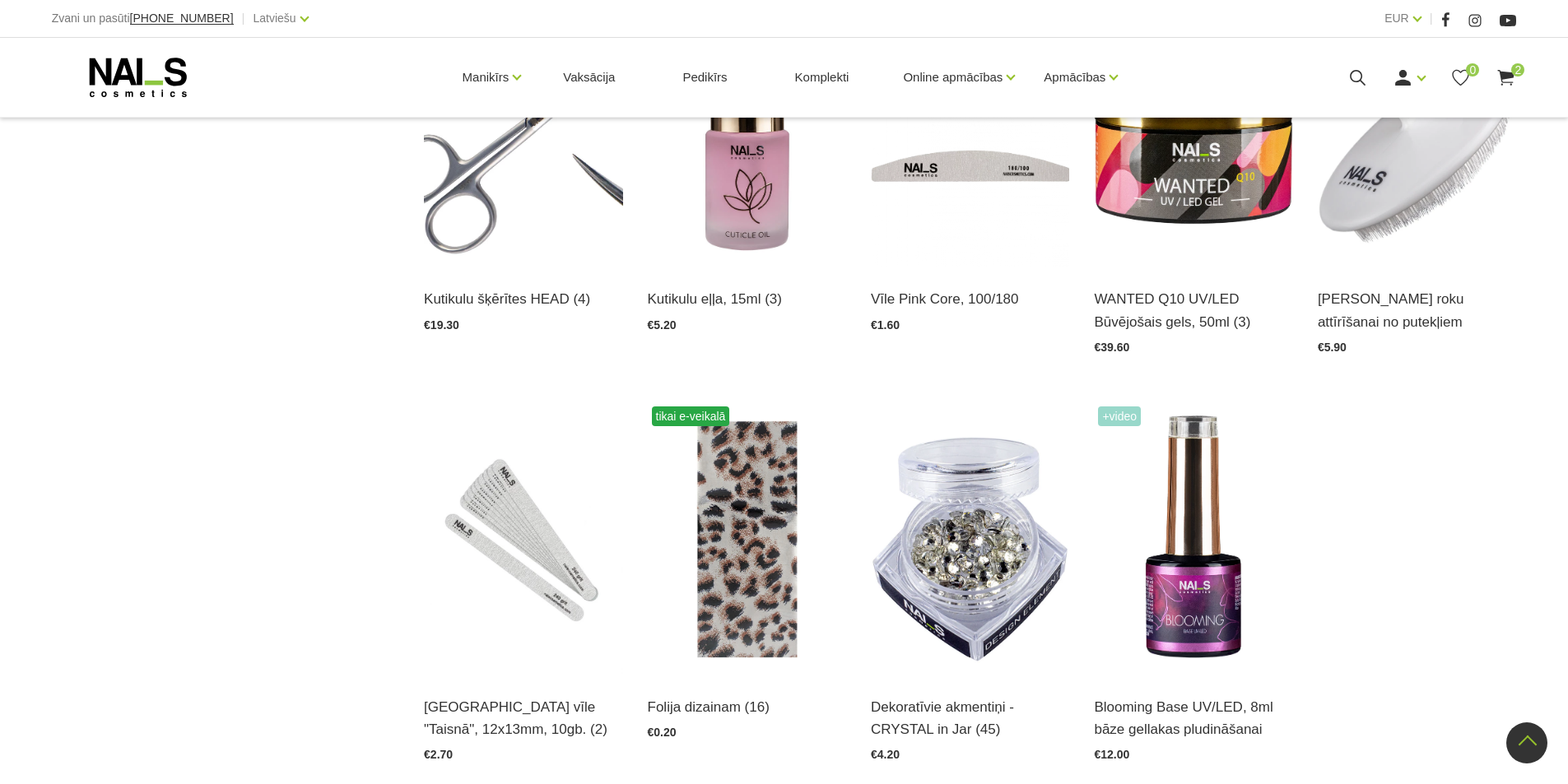
scroll to position [1918, 0]
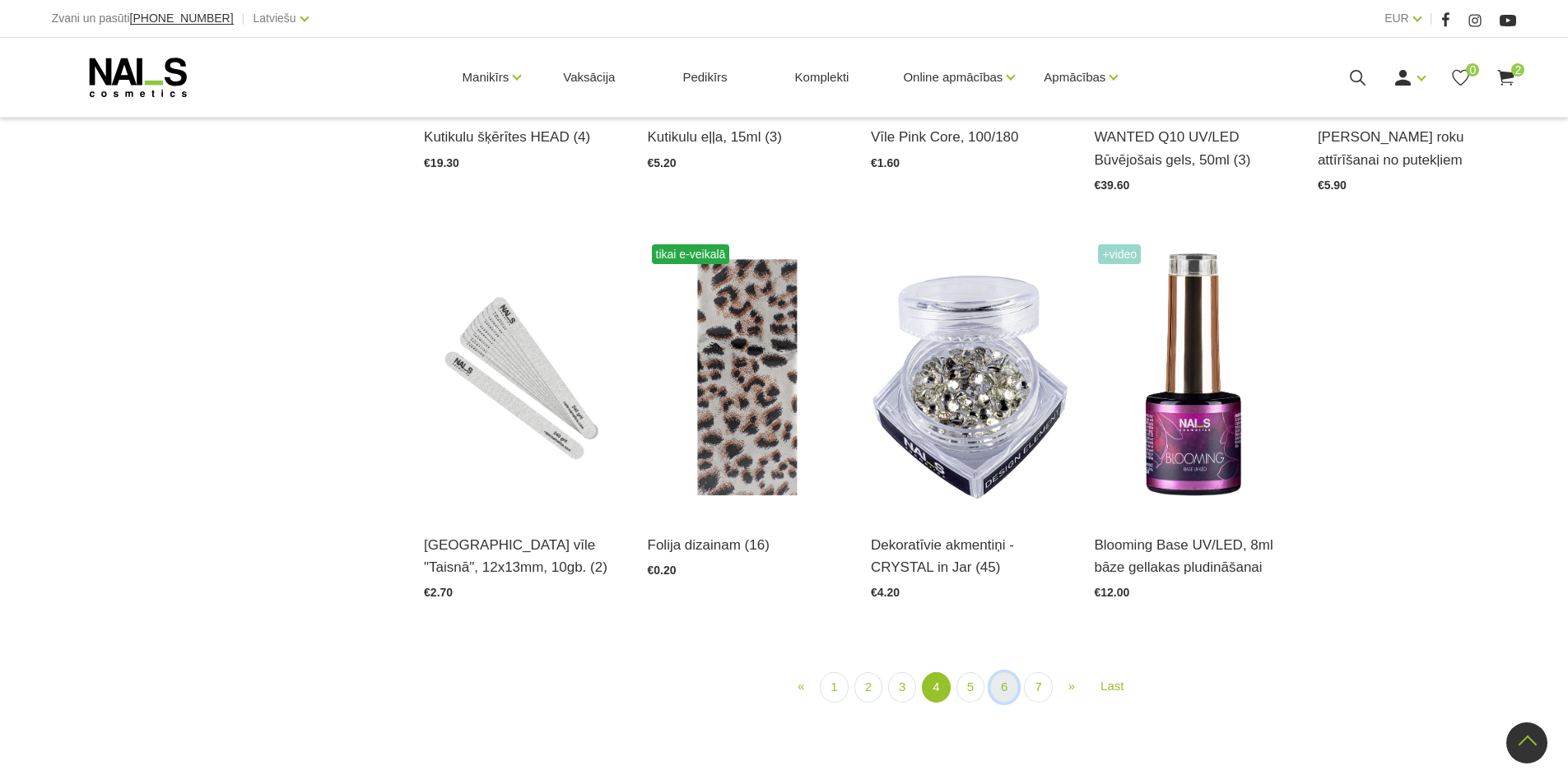
click at [1005, 684] on link "6" at bounding box center [1004, 687] width 28 height 31
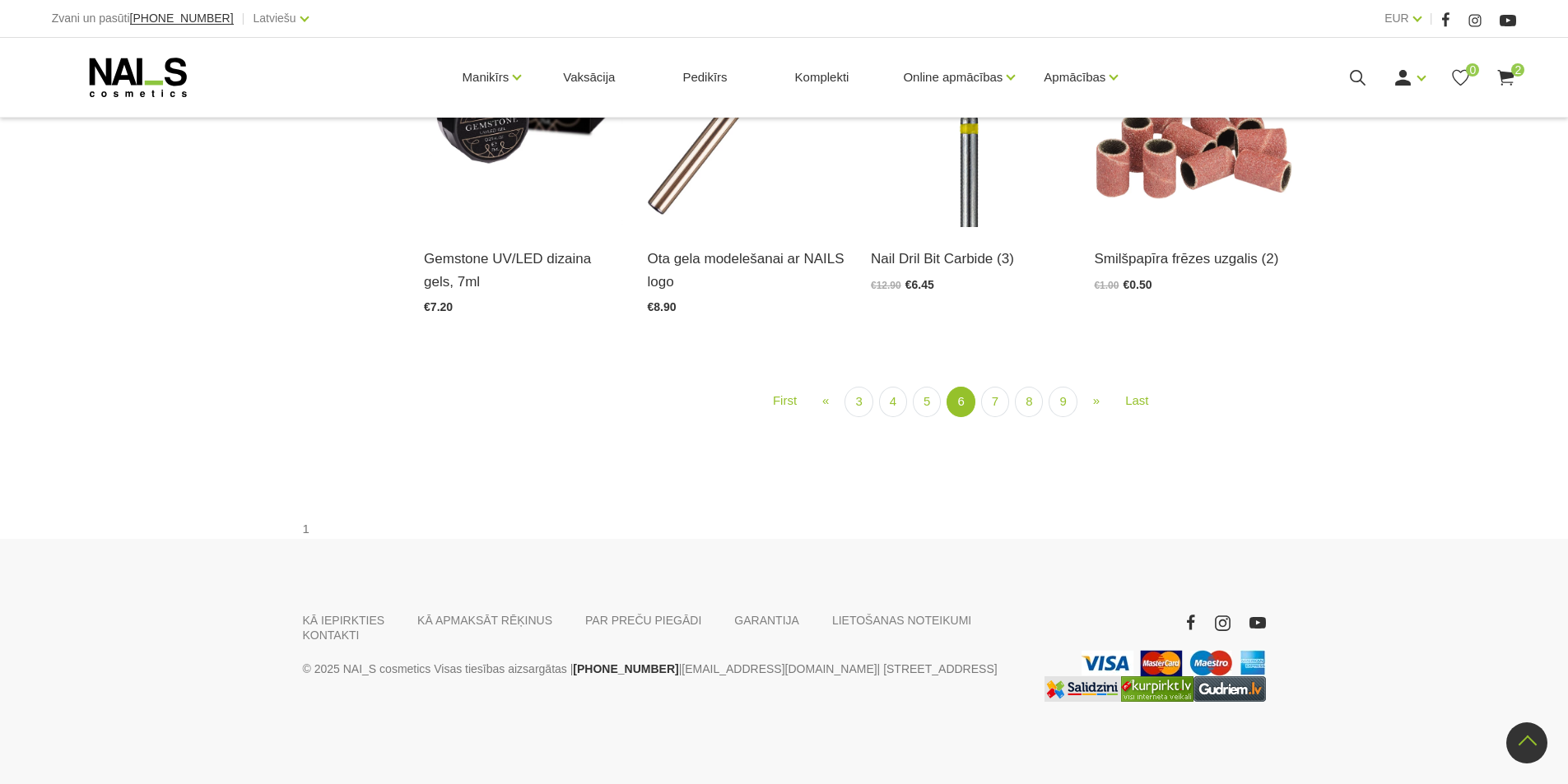
scroll to position [2001, 0]
click at [995, 417] on link "7" at bounding box center [995, 401] width 28 height 31
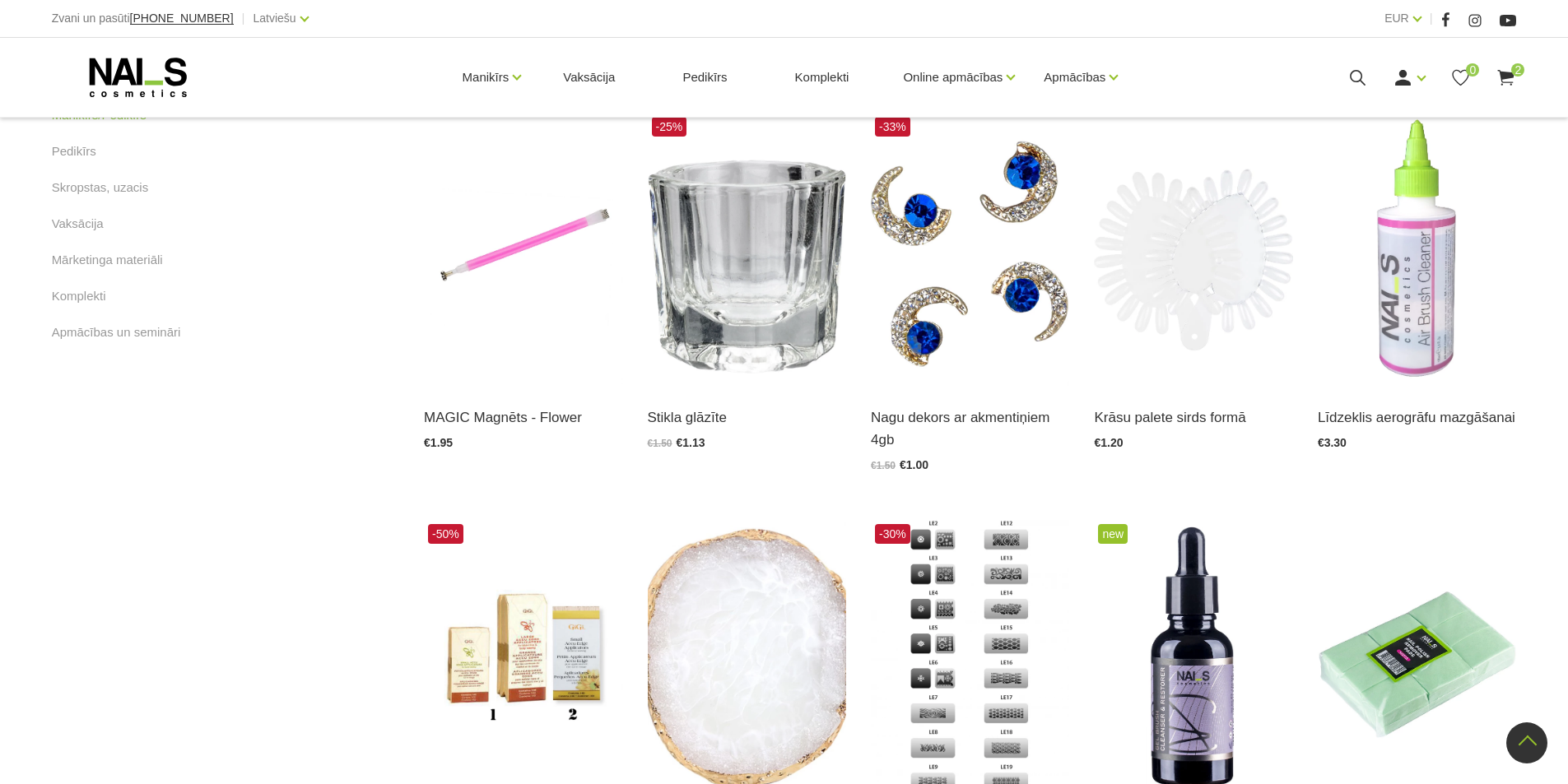
scroll to position [1014, 0]
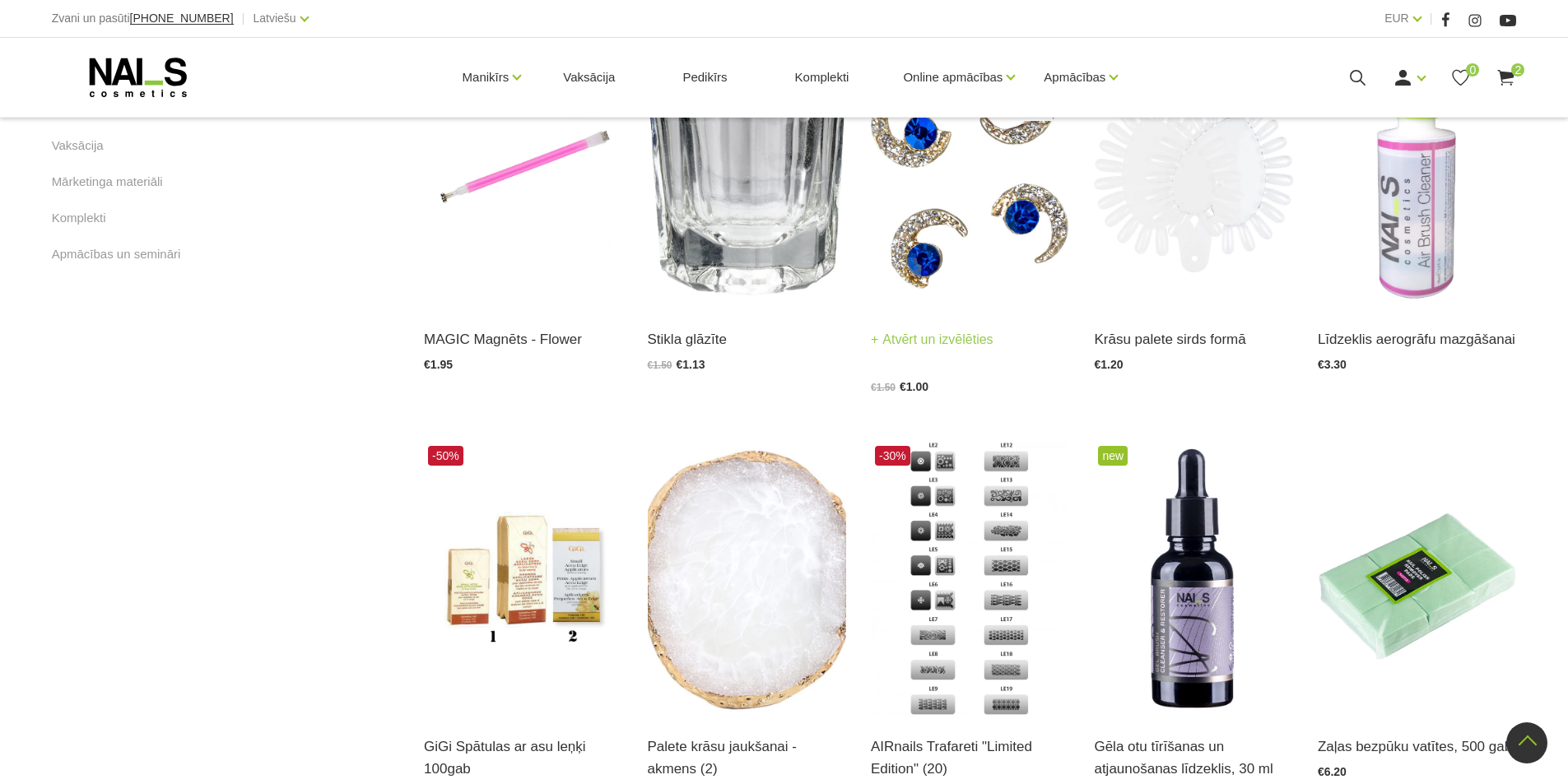
click at [966, 351] on link "Atvērt un izvēlēties" at bounding box center [932, 340] width 123 height 23
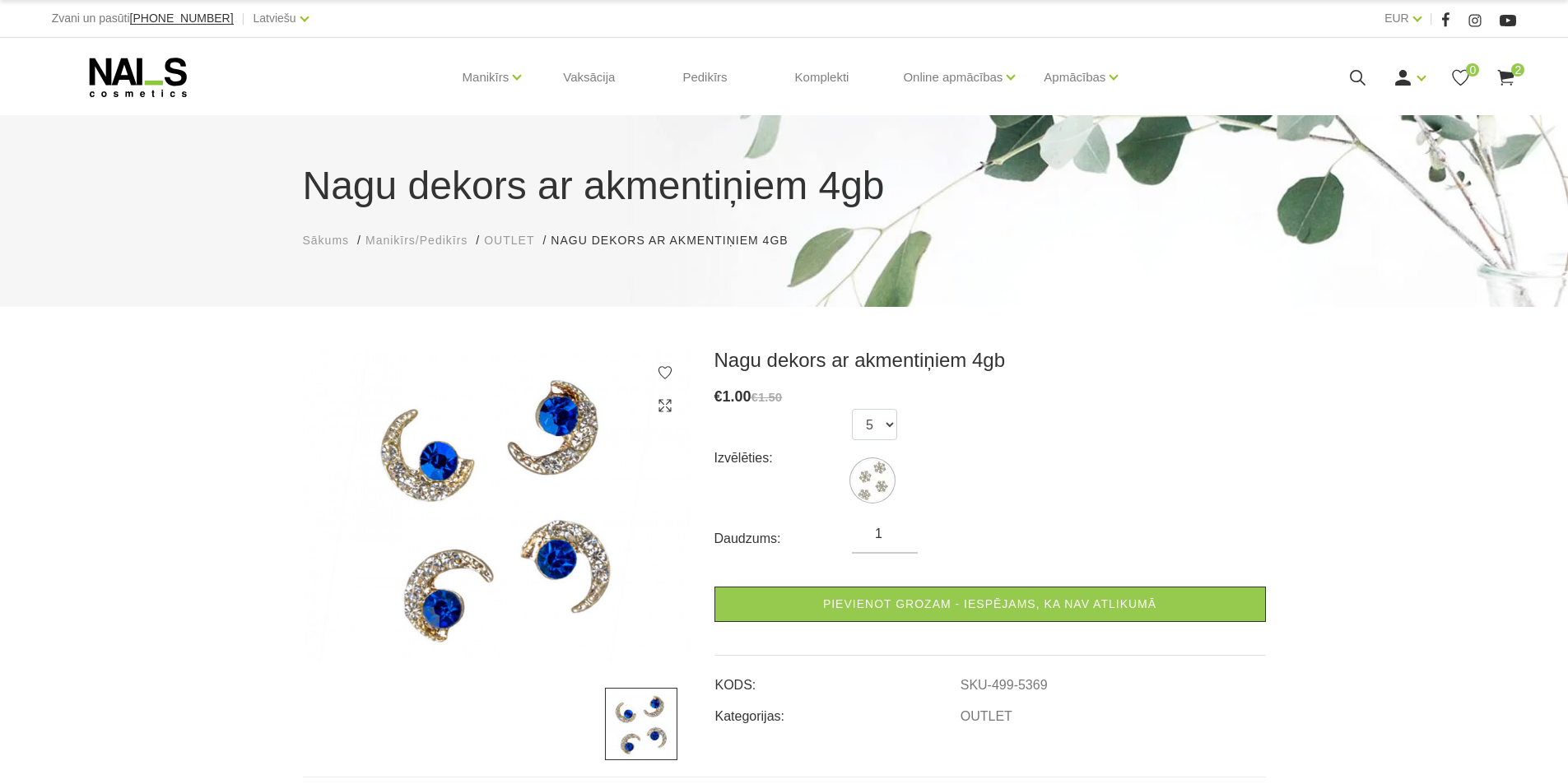
click at [1499, 78] on icon at bounding box center [1505, 77] width 21 height 21
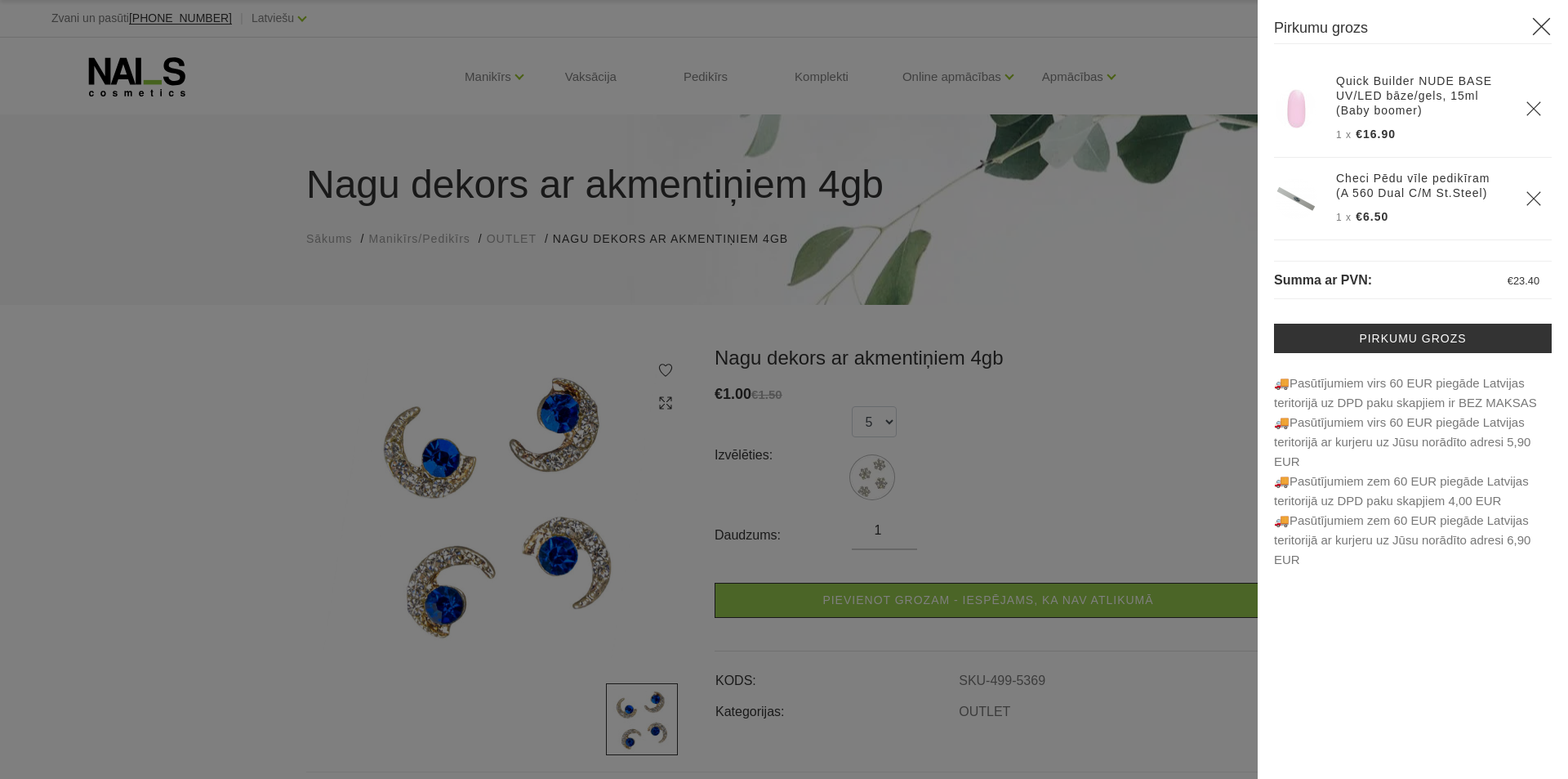
click at [1539, 197] on icon "Delete" at bounding box center [1534, 199] width 16 height 17
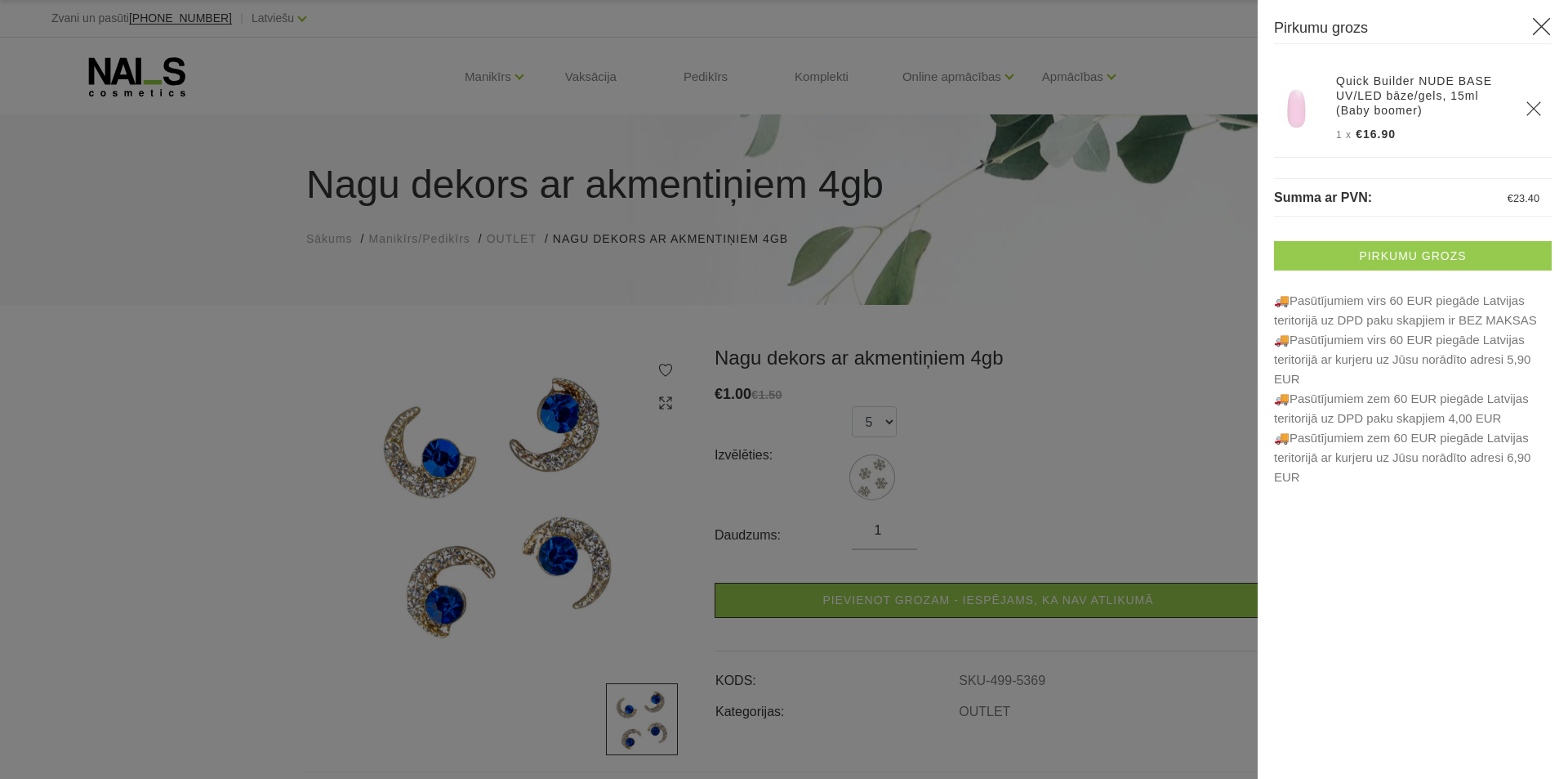
click at [1413, 256] on link "Pirkumu grozs" at bounding box center [1413, 256] width 278 height 30
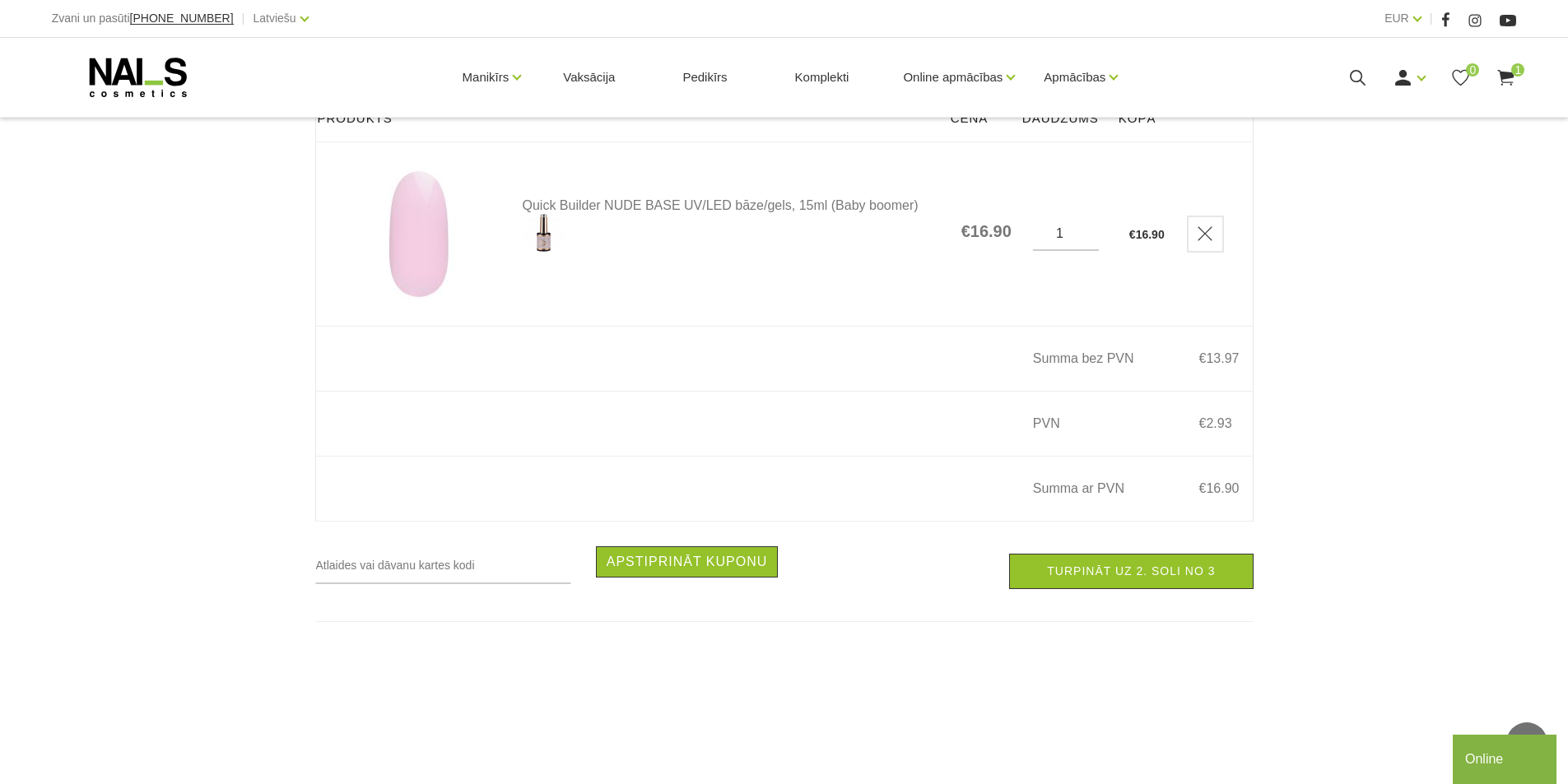
scroll to position [247, 0]
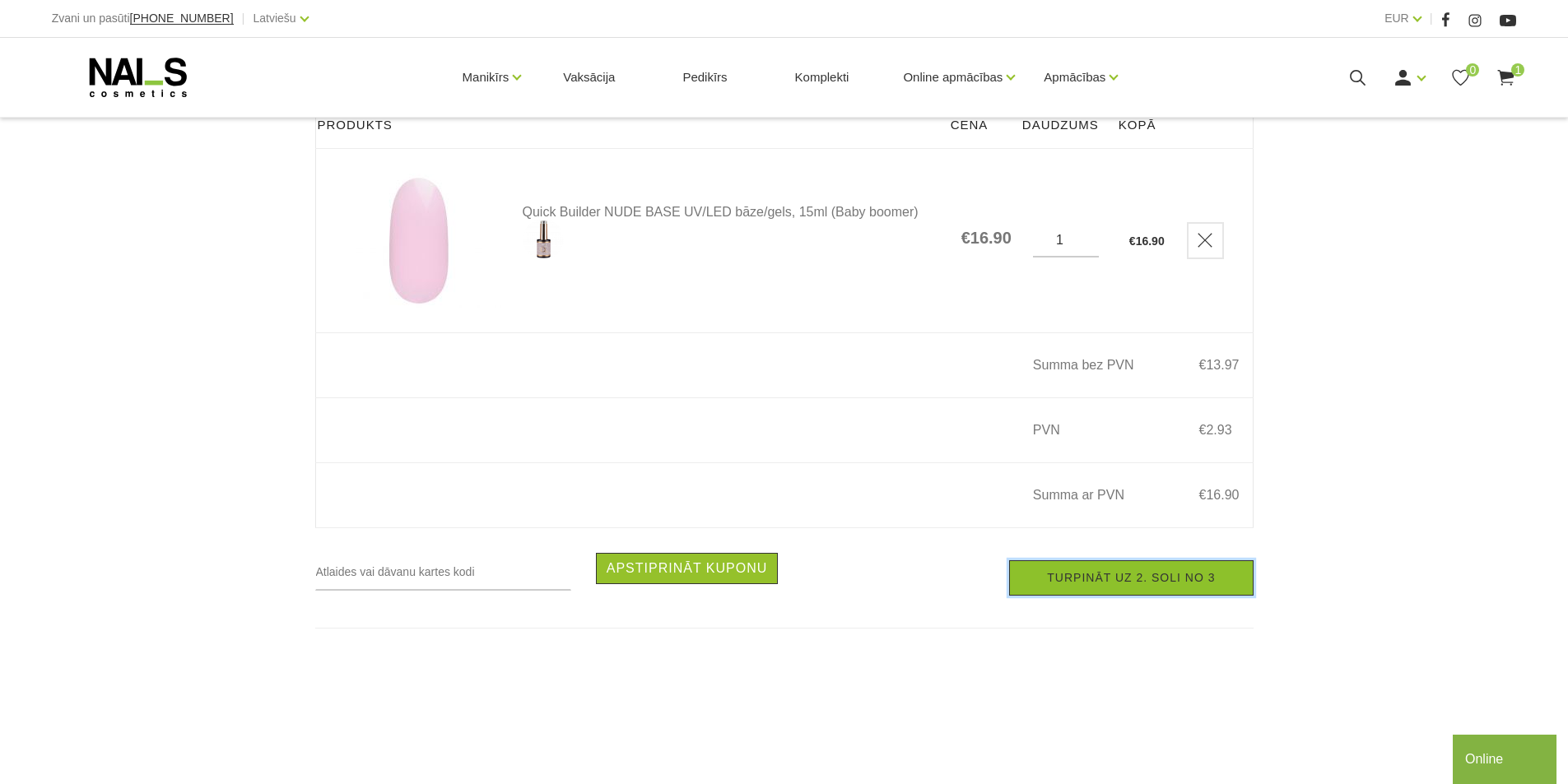
click at [1053, 581] on link "Turpināt uz 2. soli no 3" at bounding box center [1130, 577] width 243 height 36
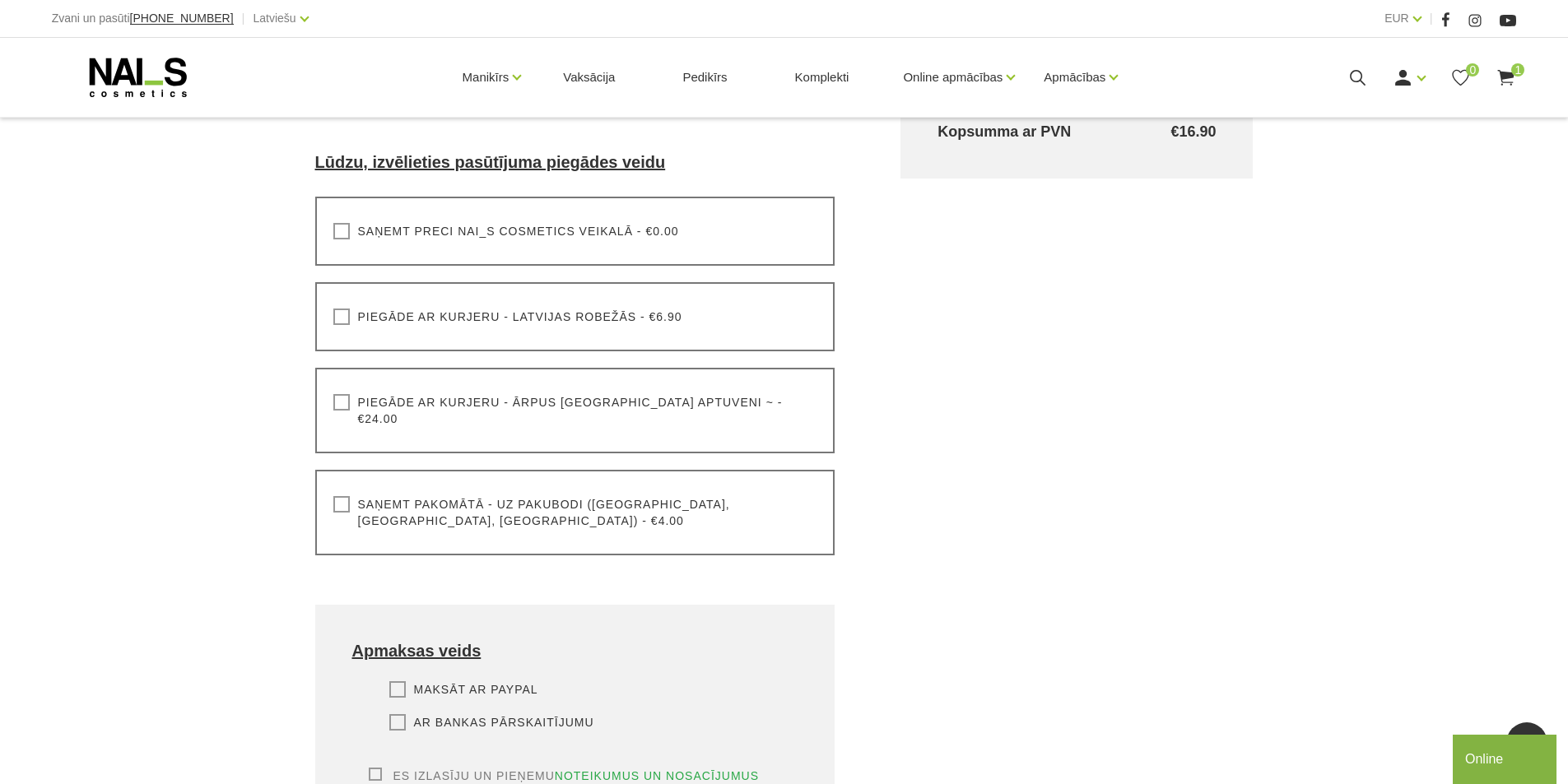
scroll to position [658, 0]
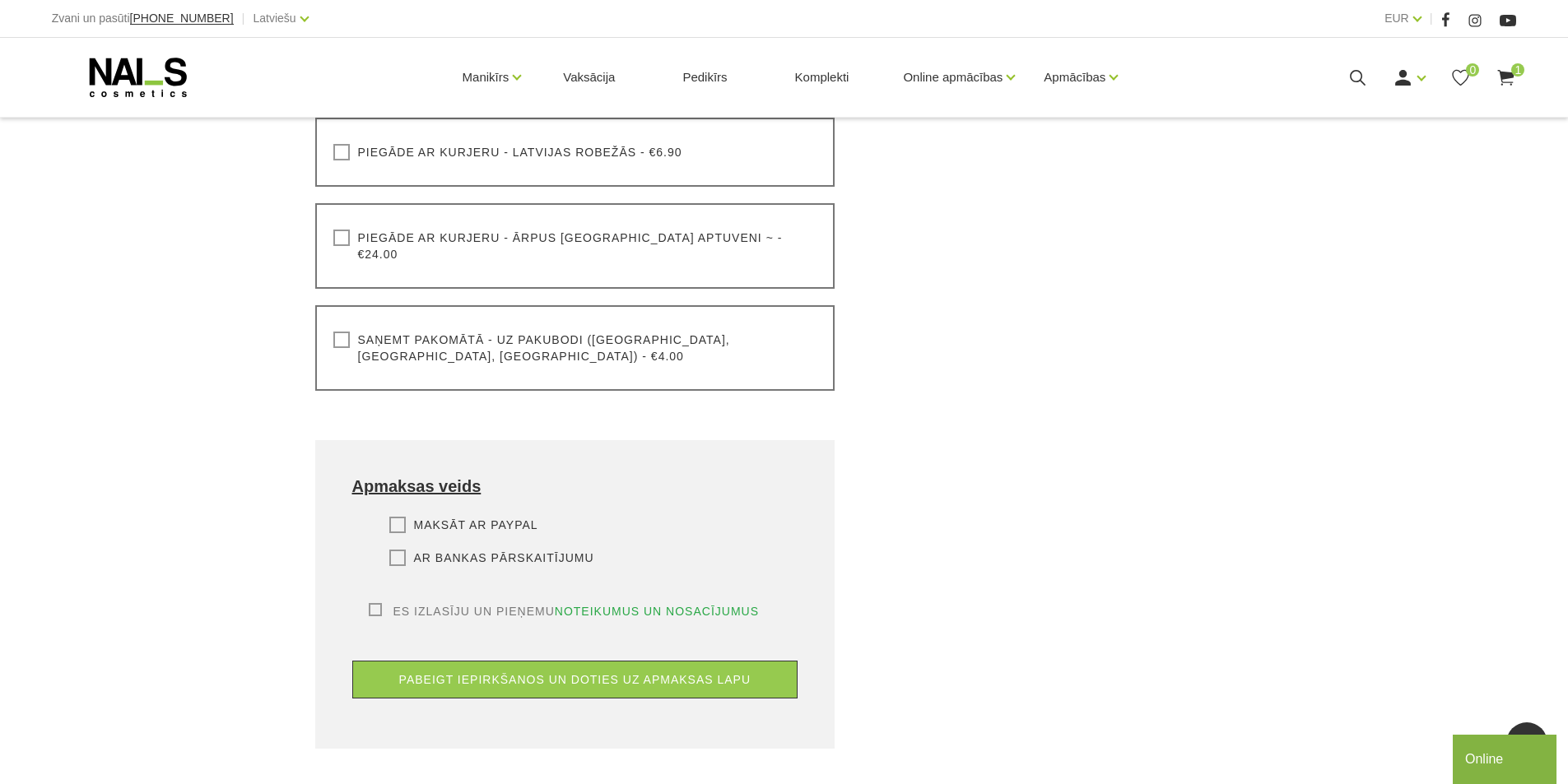
click at [341, 331] on label "Saņemt pakomātā - uz pakubodi (Latvija, Lietuva, Igaunija) - €4.00" at bounding box center [575, 348] width 484 height 33
click at [0, 0] on input "Saņemt pakomātā - uz pakubodi (Latvija, Lietuva, Igaunija) - €4.00" at bounding box center [0, 0] width 0 height 0
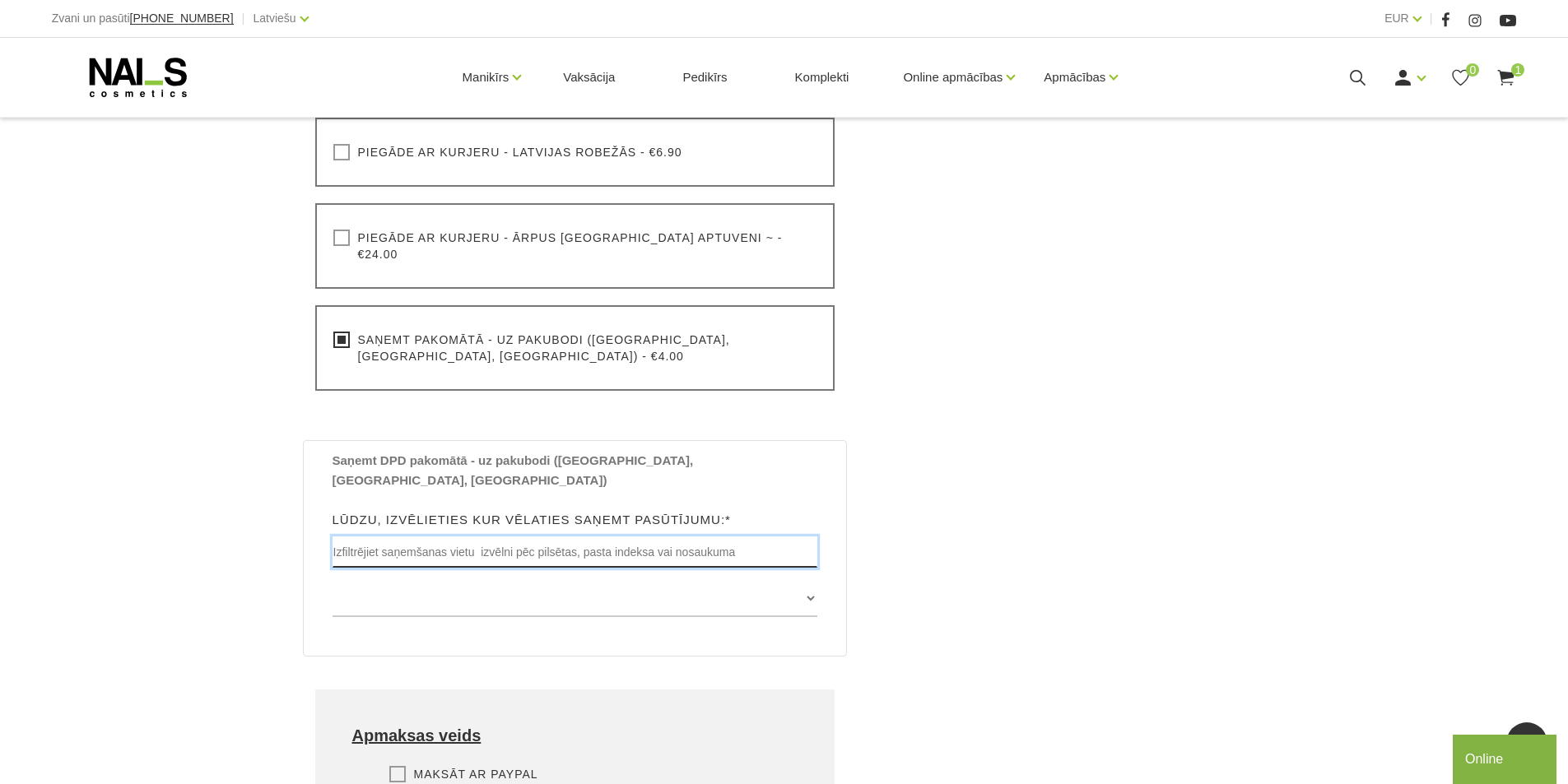
click at [513, 537] on input "text" at bounding box center [575, 552] width 485 height 32
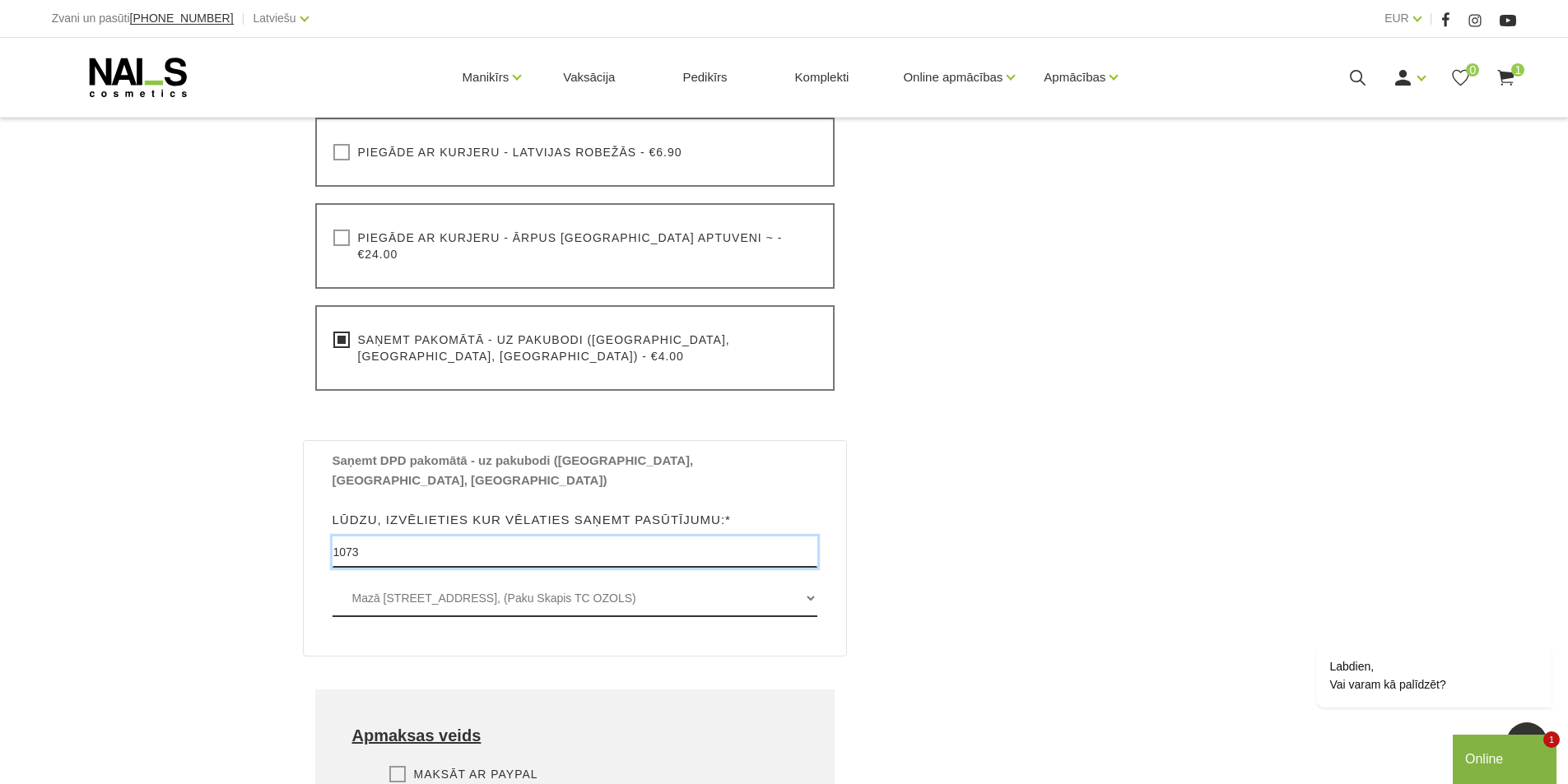
type input "1073"
click at [551, 580] on select "Mazā [STREET_ADDRESS], (Paku Skapis TC OZOLS)" at bounding box center [575, 598] width 485 height 37
click at [332, 580] on select "Mazā [STREET_ADDRESS], (Paku Skapis TC OZOLS)" at bounding box center [575, 598] width 485 height 37
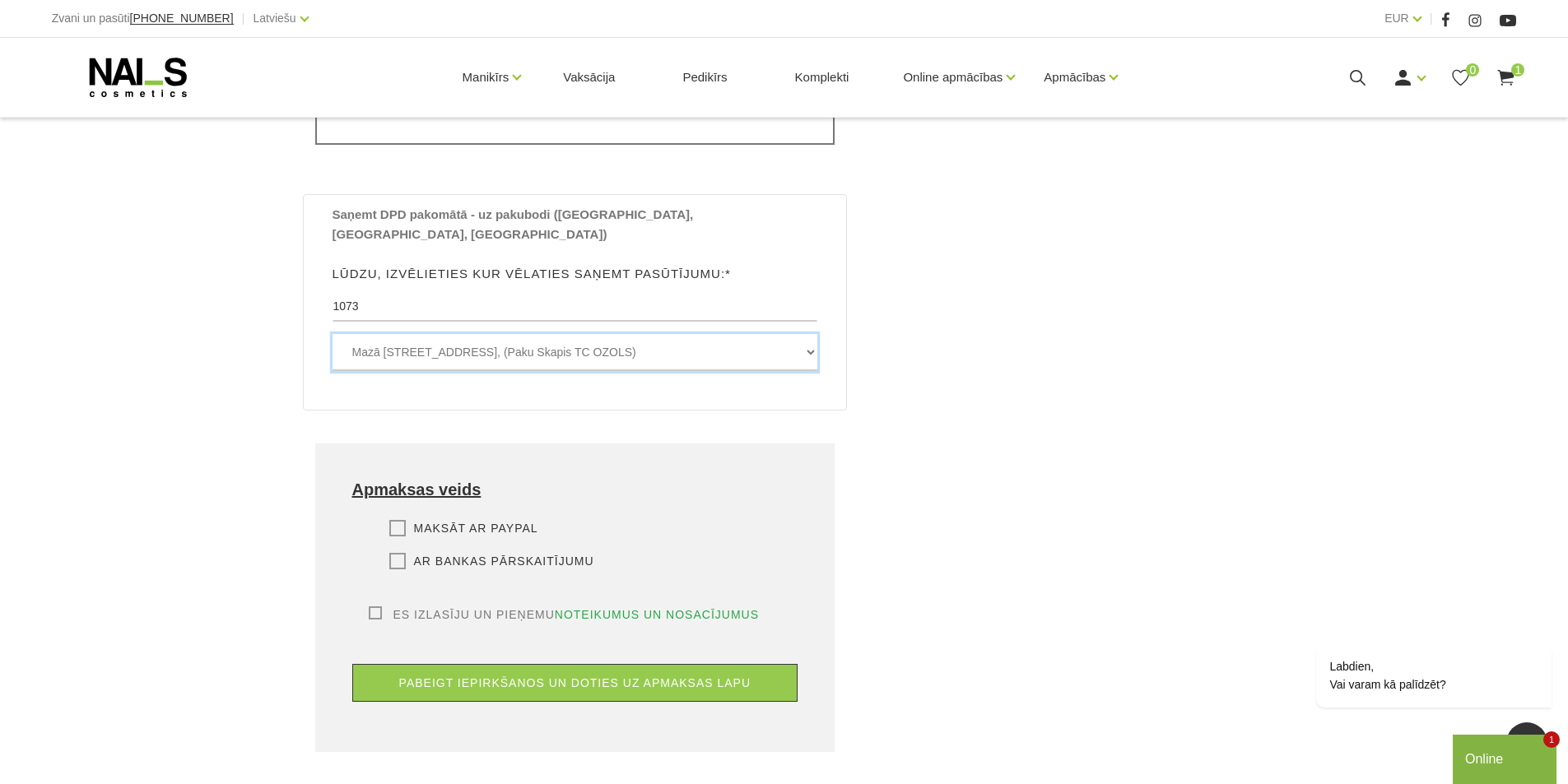
scroll to position [904, 0]
click at [396, 519] on label "Maksāt ar PayPal" at bounding box center [463, 527] width 149 height 17
click at [0, 0] on input "Maksāt ar PayPal" at bounding box center [0, 0] width 0 height 0
click at [377, 605] on label "Es izlasīju un pieņemu noteikumus un nosacījumus" at bounding box center [564, 614] width 391 height 17
click at [0, 0] on input "Es izlasīju un pieņemu noteikumus un nosacījumus" at bounding box center [0, 0] width 0 height 0
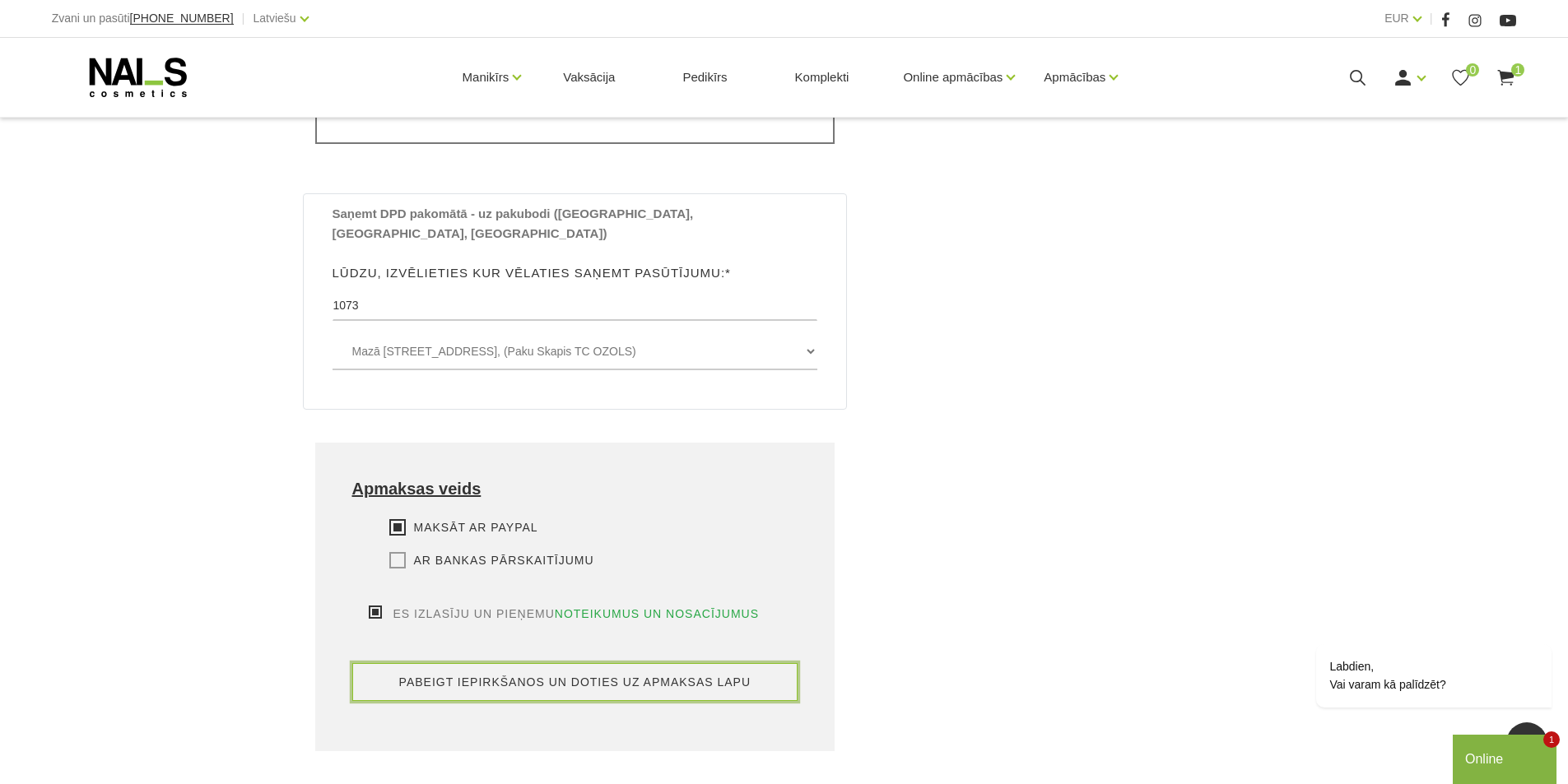
click at [553, 663] on button "pabeigt iepirkšanos un doties uz apmaksas lapu" at bounding box center [575, 682] width 446 height 38
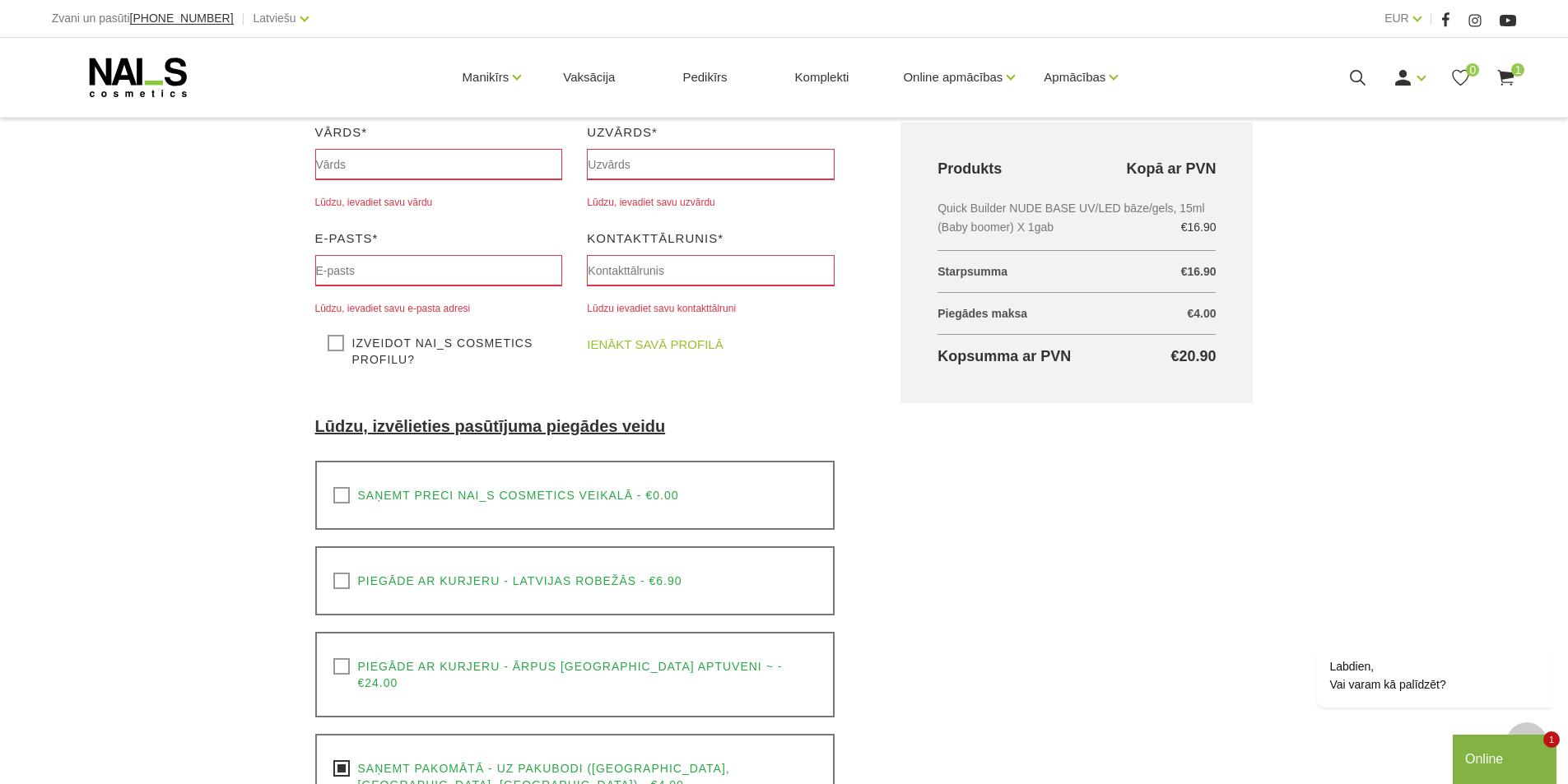
scroll to position [266, 0]
click at [403, 174] on input "text" at bounding box center [439, 168] width 248 height 32
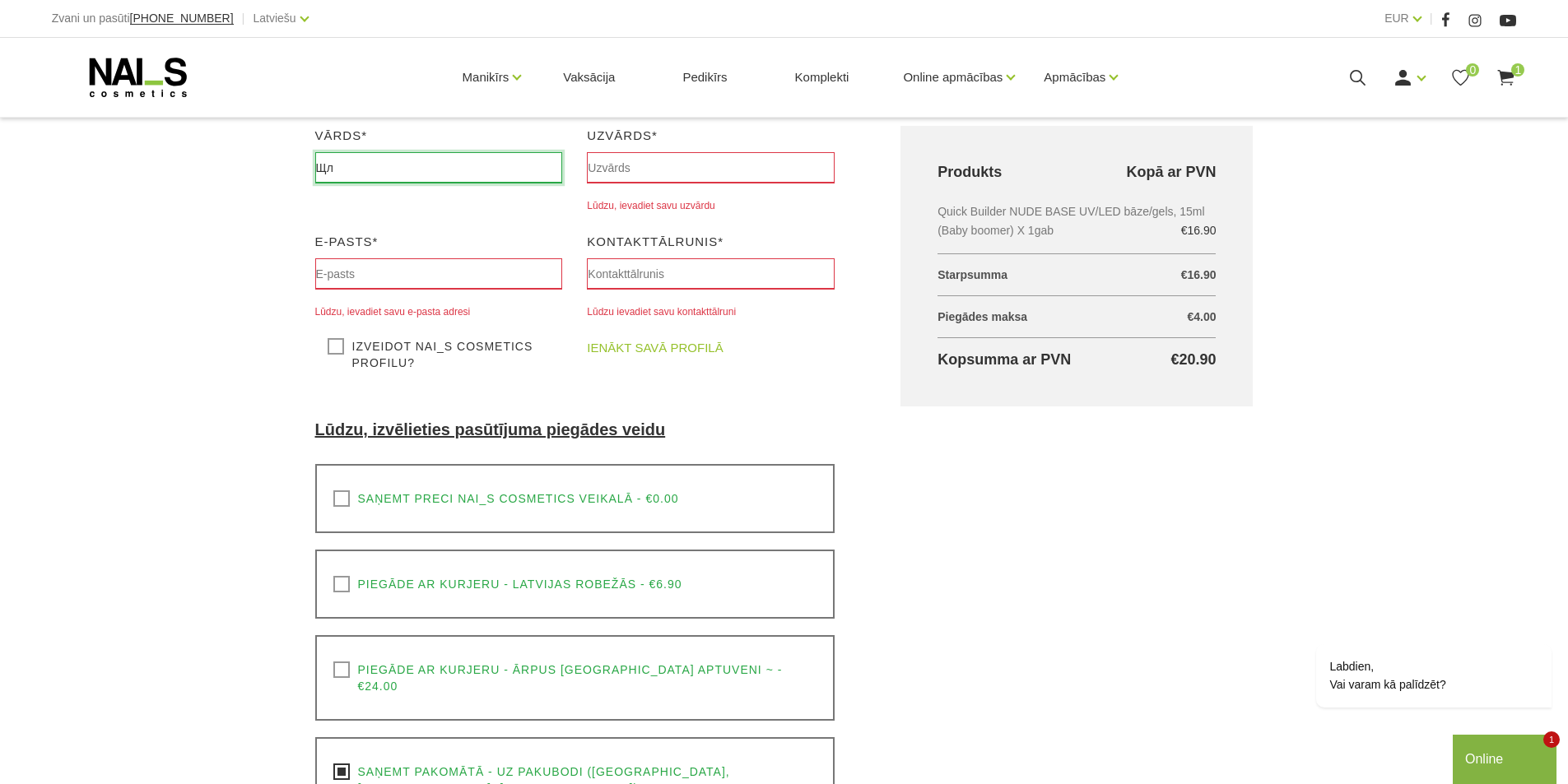
type input "Щ"
type input "Oksana"
click at [638, 168] on input "text" at bounding box center [710, 168] width 248 height 32
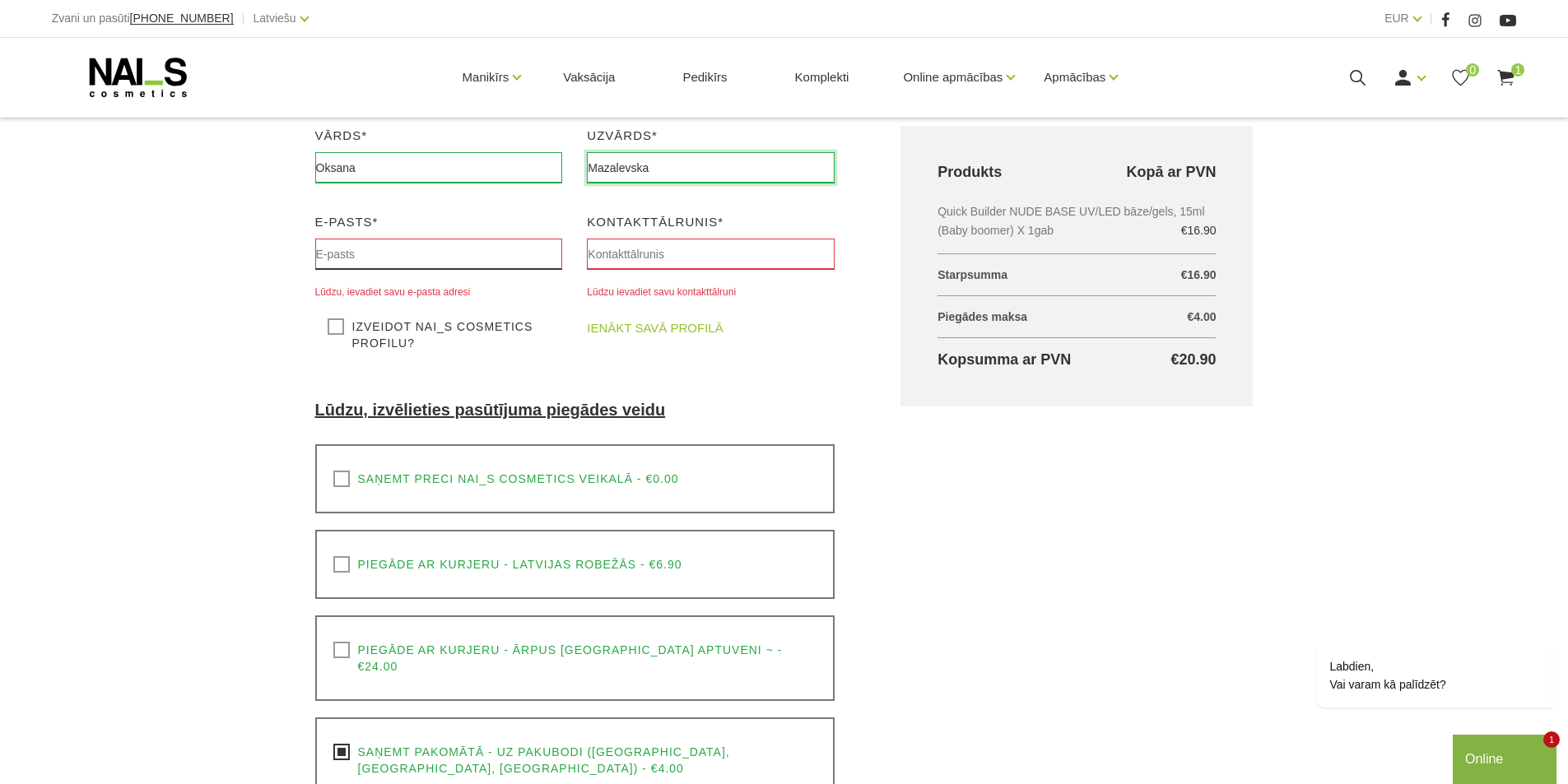
type input "Mazalevska"
click at [355, 267] on input "text" at bounding box center [439, 254] width 248 height 32
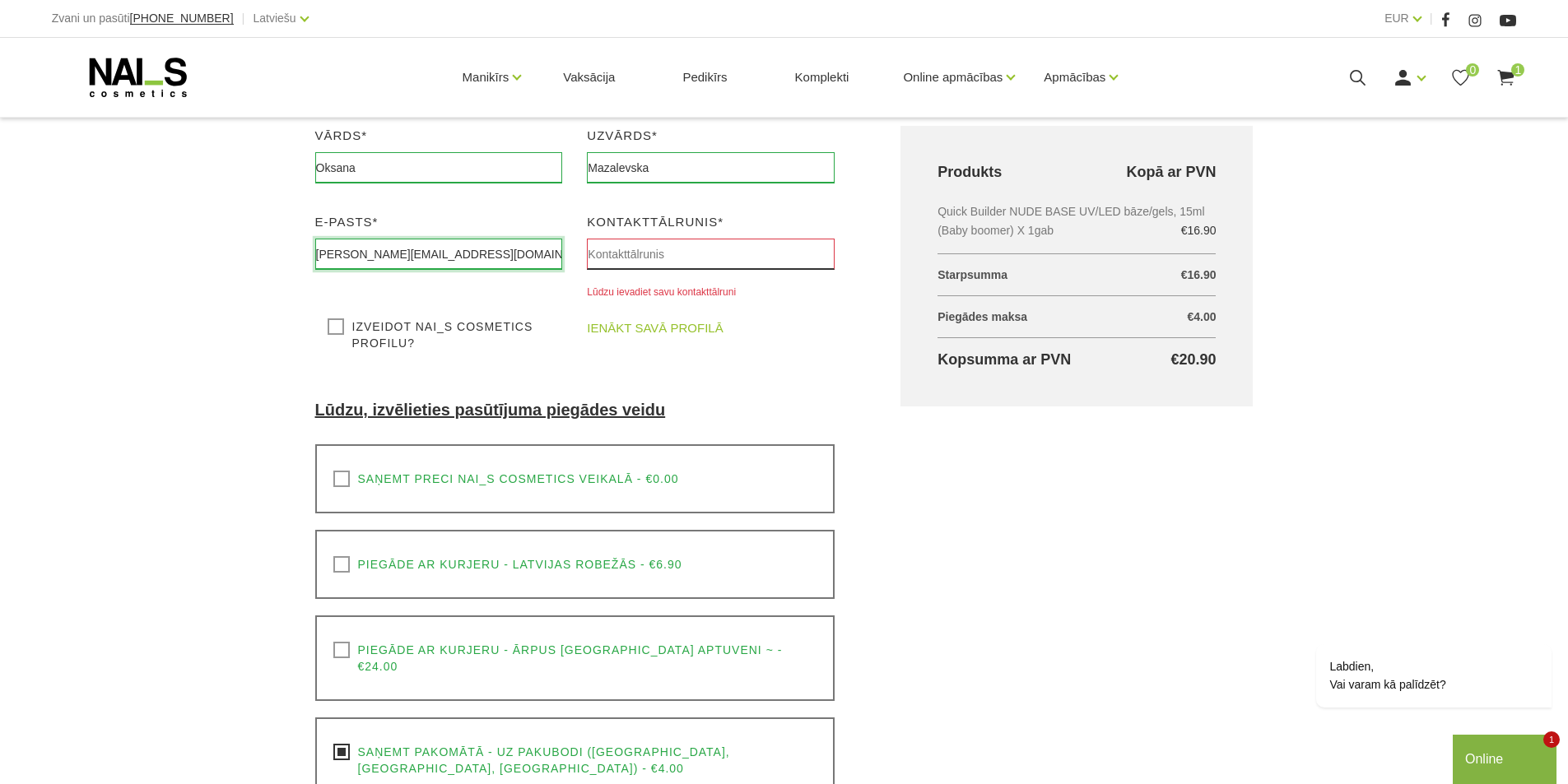
type input "[PERSON_NAME][EMAIL_ADDRESS][DOMAIN_NAME]"
click at [645, 253] on input "text" at bounding box center [710, 254] width 248 height 32
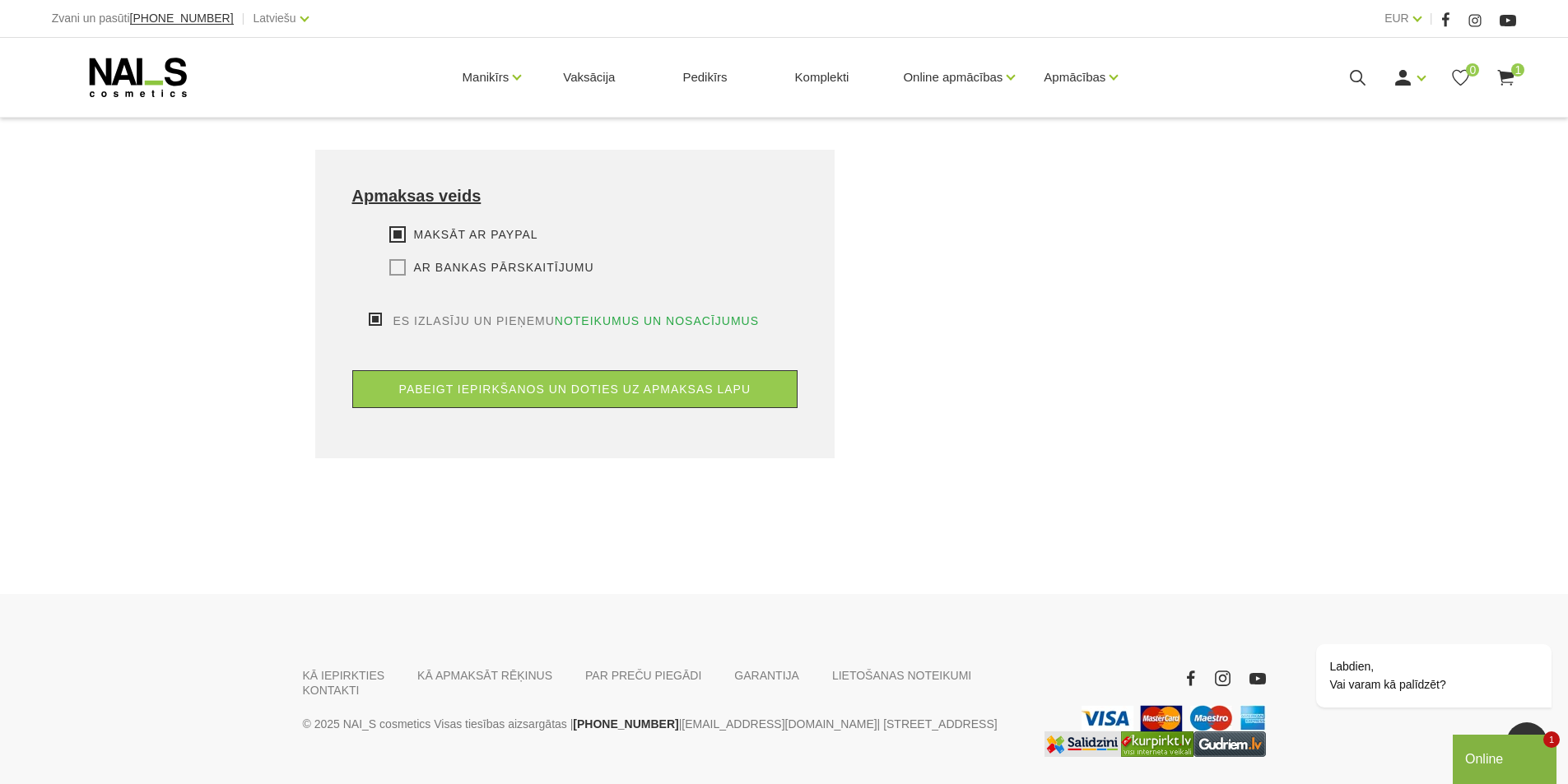
scroll to position [1200, 0]
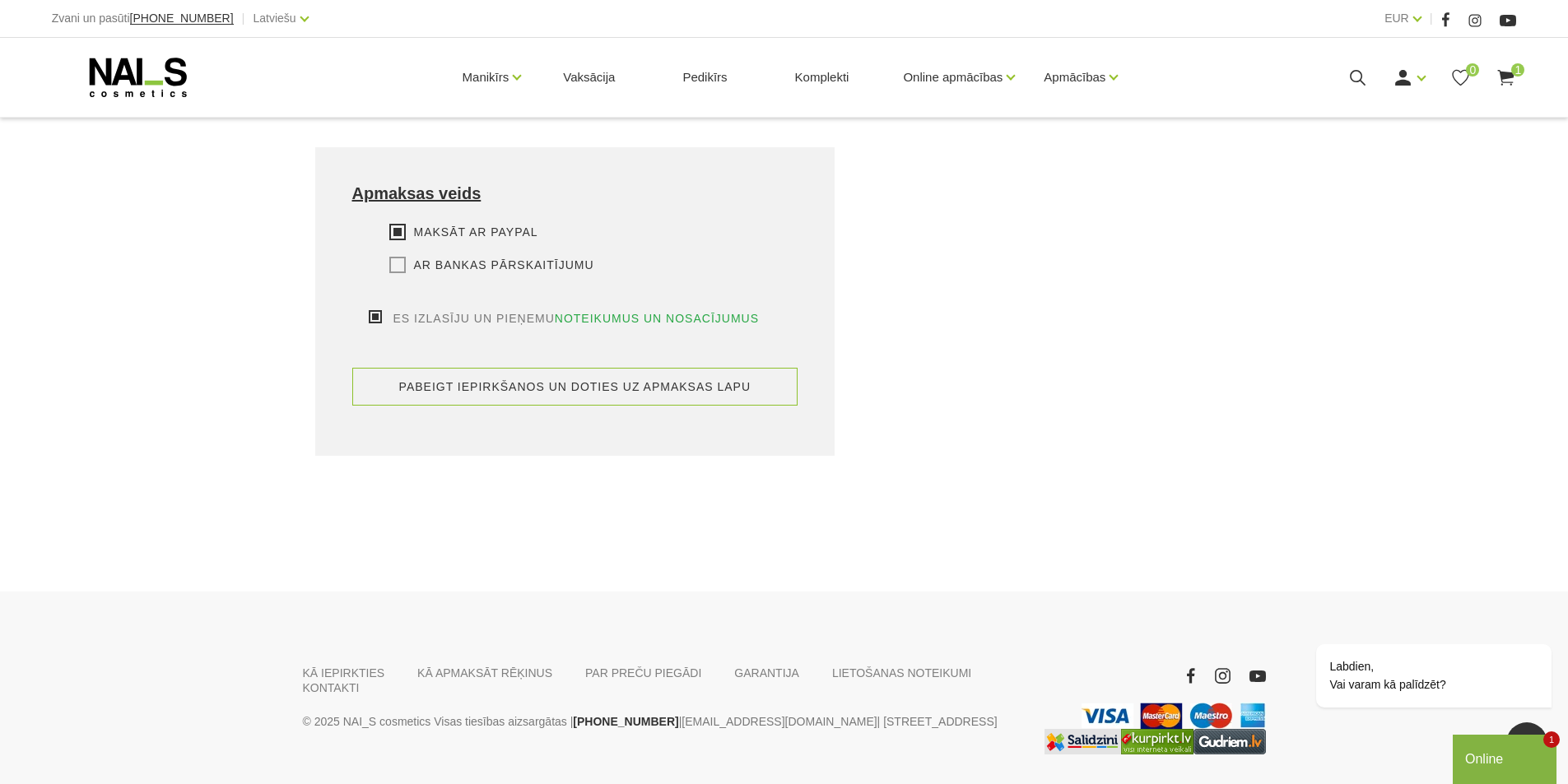
type input "26404858"
click at [507, 368] on button "pabeigt iepirkšanos un doties uz apmaksas lapu" at bounding box center [575, 387] width 446 height 38
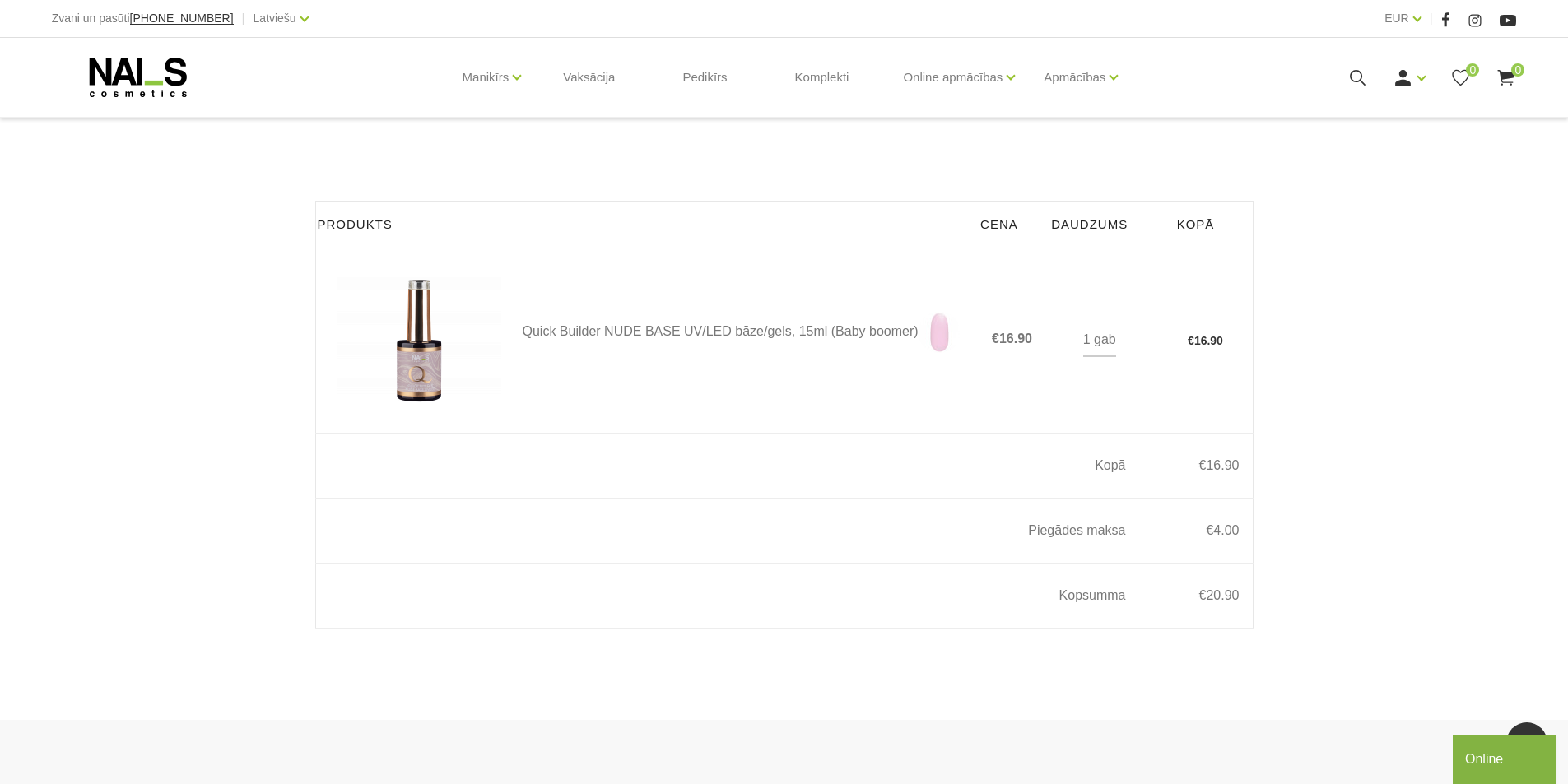
scroll to position [493, 0]
